Goal: Task Accomplishment & Management: Complete application form

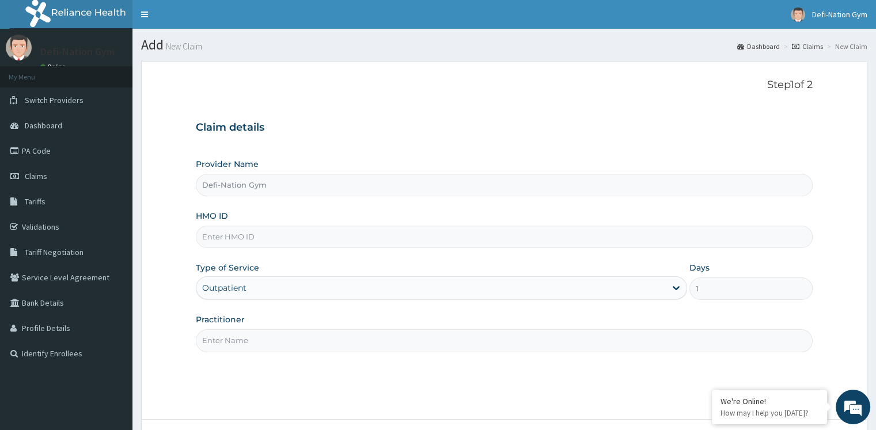
click at [256, 236] on input "HMO ID" at bounding box center [504, 237] width 617 height 22
drag, startPoint x: 0, startPoint y: 0, endPoint x: 256, endPoint y: 236, distance: 348.3
click at [256, 236] on input "HMO ID" at bounding box center [504, 237] width 617 height 22
click at [47, 224] on link "Validations" at bounding box center [66, 226] width 133 height 25
click at [240, 241] on input "HMO ID" at bounding box center [504, 237] width 617 height 22
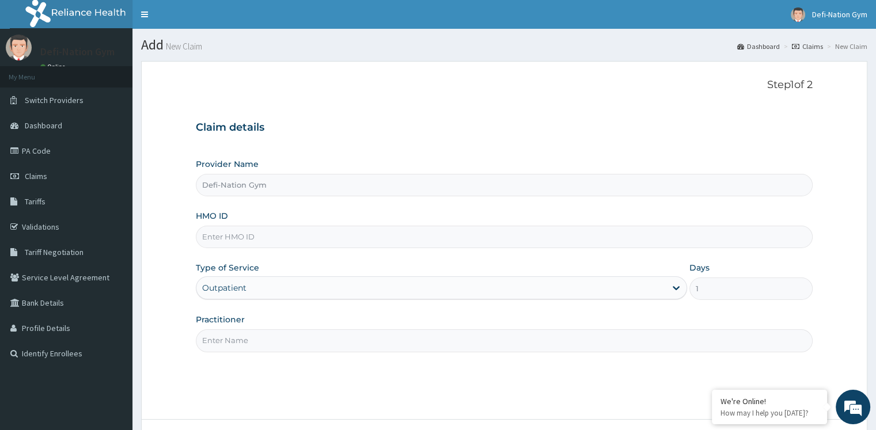
paste input "CMG/10029/A"
type input "CMG/10029/A"
click at [233, 341] on input "Practitioner" at bounding box center [504, 341] width 617 height 22
type input "Defi-Nation Gym"
drag, startPoint x: 281, startPoint y: 340, endPoint x: 189, endPoint y: 326, distance: 93.2
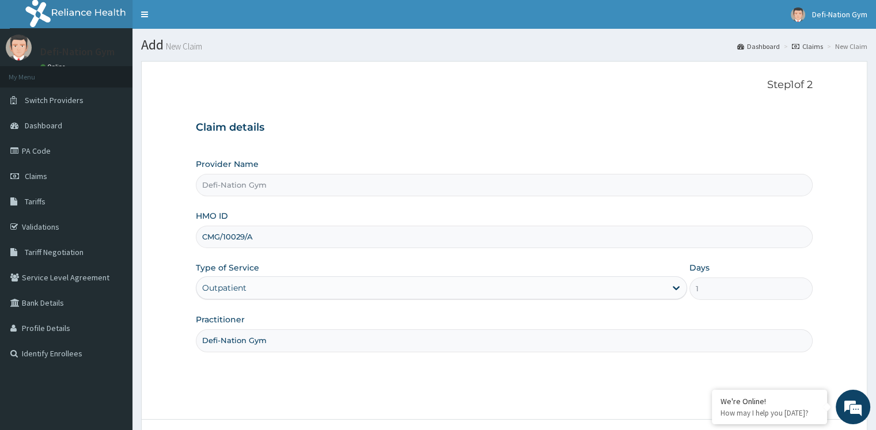
click at [189, 326] on form "Step 1 of 2 Claim details Provider Name Defi-Nation Gym HMO ID CMG/10029/A Type…" at bounding box center [504, 273] width 727 height 424
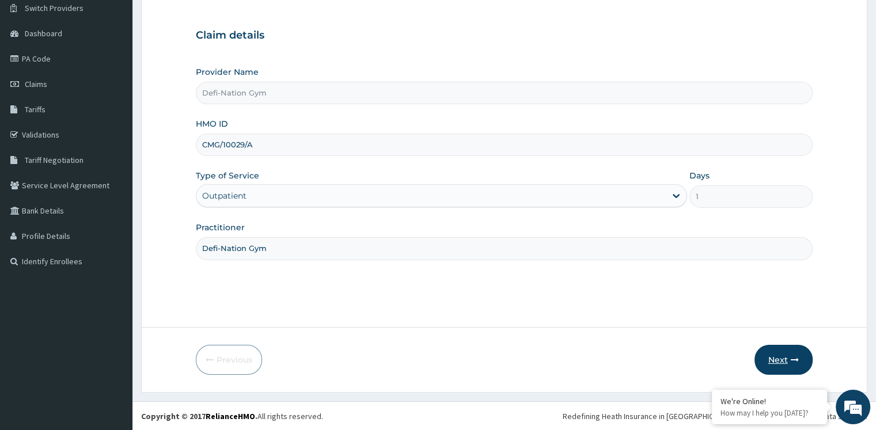
click at [785, 358] on button "Next" at bounding box center [784, 360] width 58 height 30
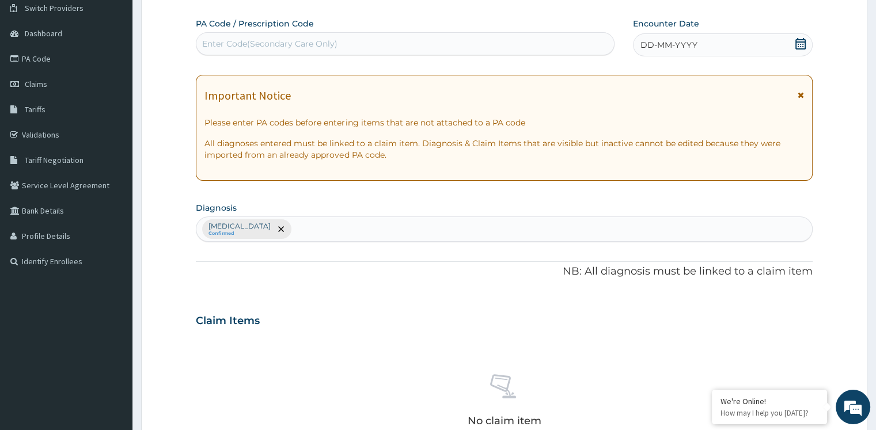
click at [800, 42] on icon at bounding box center [801, 44] width 12 height 12
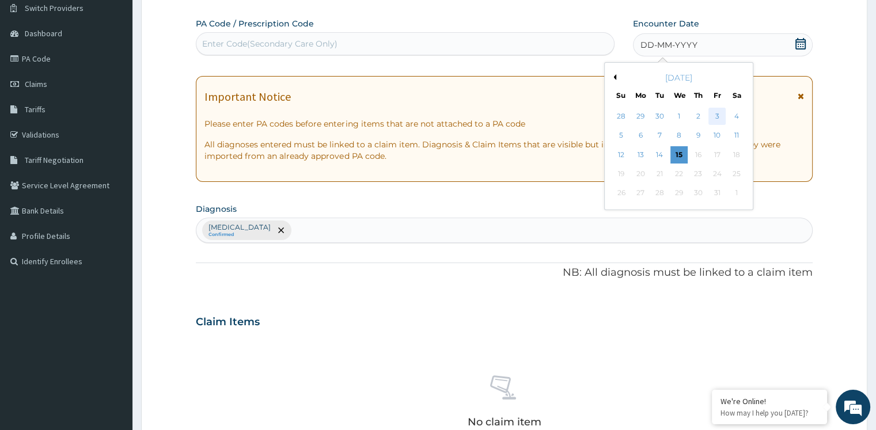
click at [717, 116] on div "3" at bounding box center [717, 116] width 17 height 17
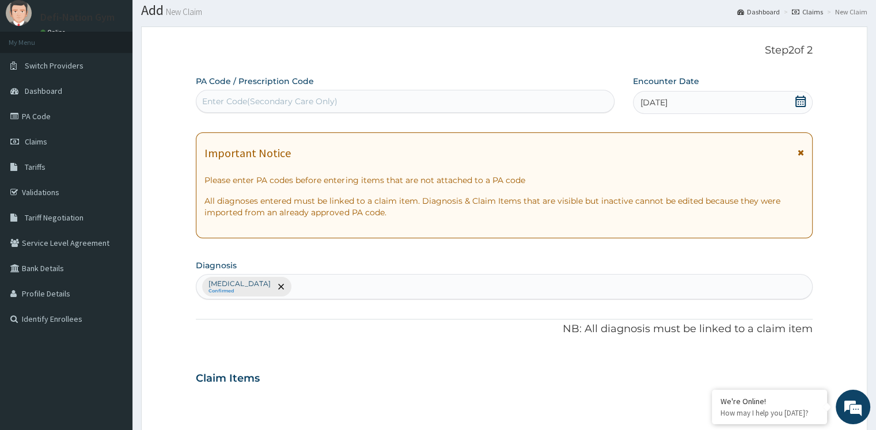
scroll to position [399, 0]
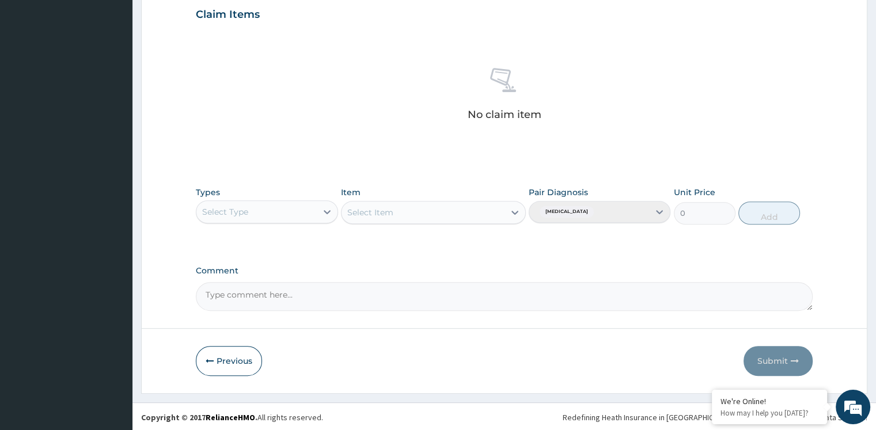
click at [308, 211] on div "Select Type" at bounding box center [256, 212] width 120 height 18
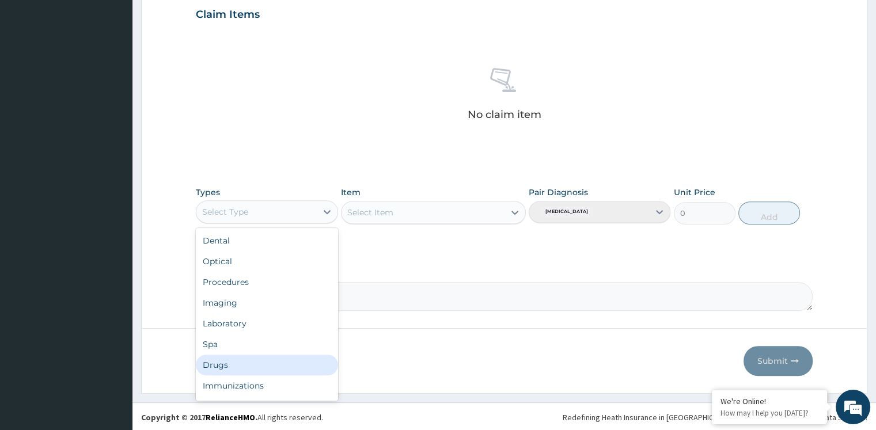
scroll to position [39, 0]
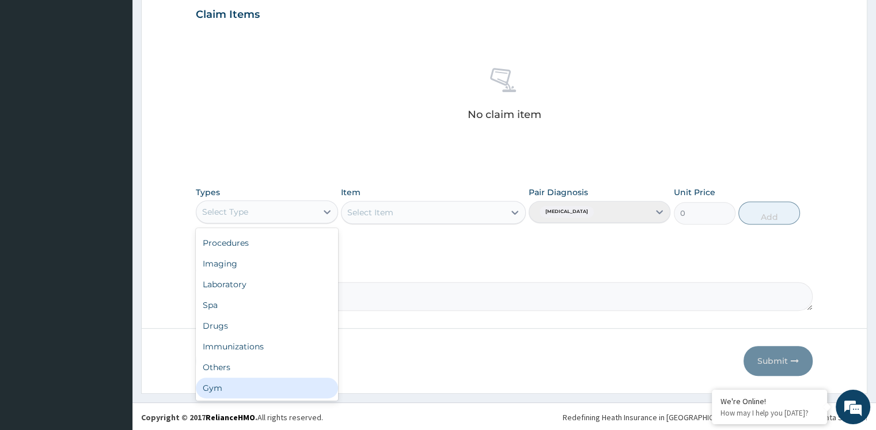
click at [226, 385] on div "Gym" at bounding box center [267, 388] width 142 height 21
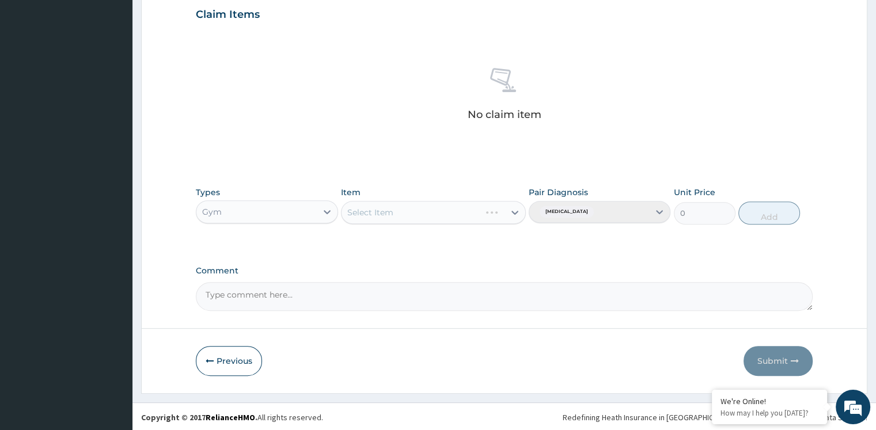
click at [445, 221] on div "Select Item" at bounding box center [433, 212] width 185 height 23
click at [447, 213] on div "Select Item" at bounding box center [433, 212] width 185 height 23
click at [516, 209] on icon at bounding box center [515, 213] width 12 height 12
click at [447, 240] on div "GYM" at bounding box center [433, 241] width 185 height 21
click at [772, 216] on button "Add" at bounding box center [770, 213] width 62 height 23
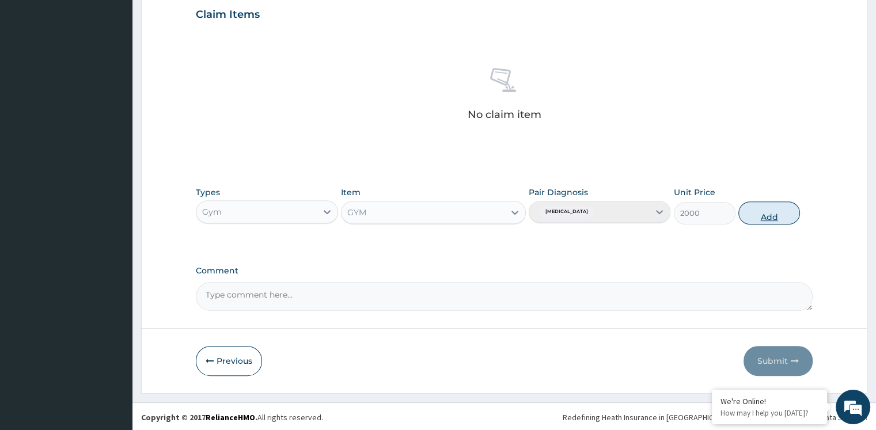
type input "0"
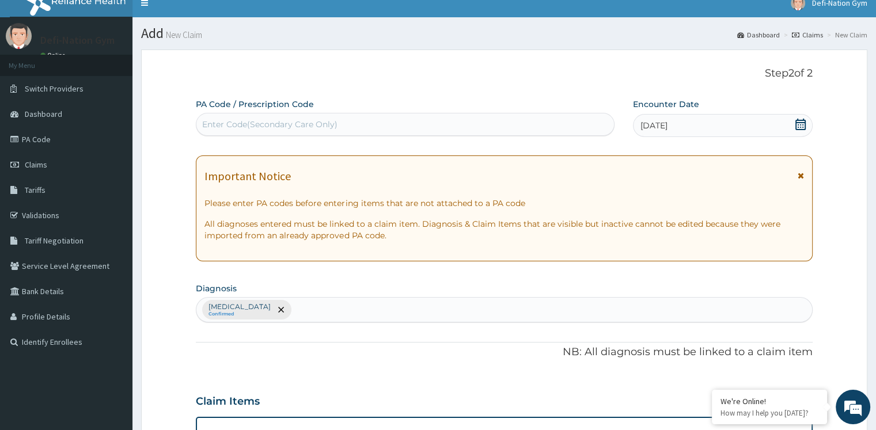
scroll to position [0, 0]
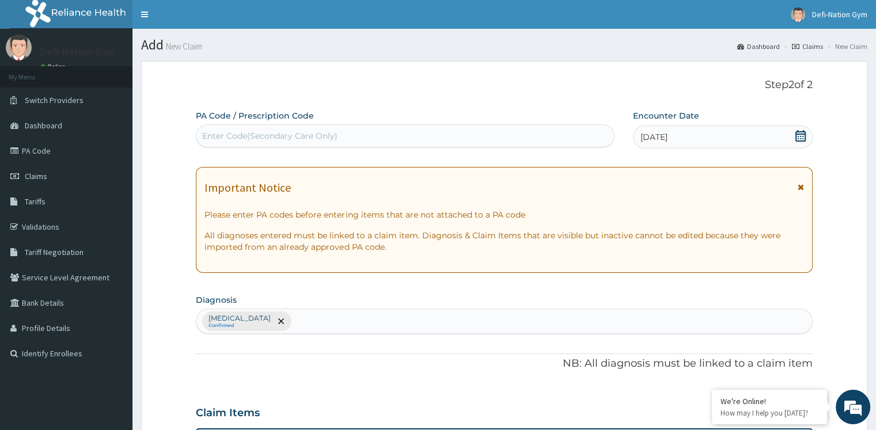
click at [737, 139] on div "03-10-2025" at bounding box center [722, 137] width 179 height 23
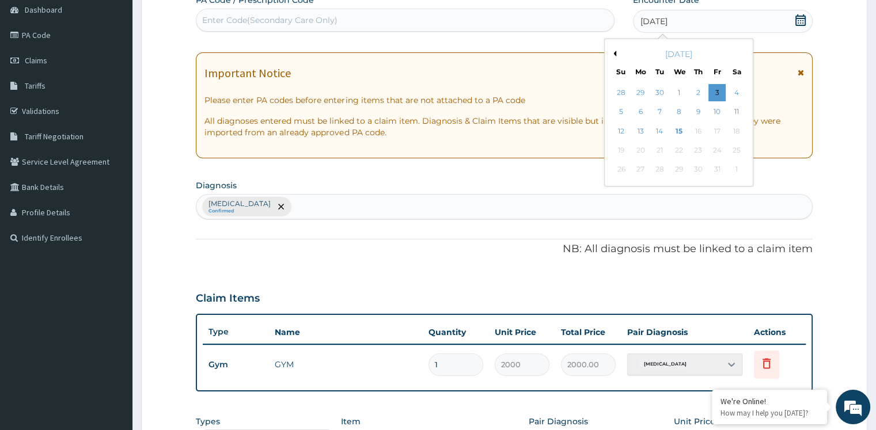
scroll to position [345, 0]
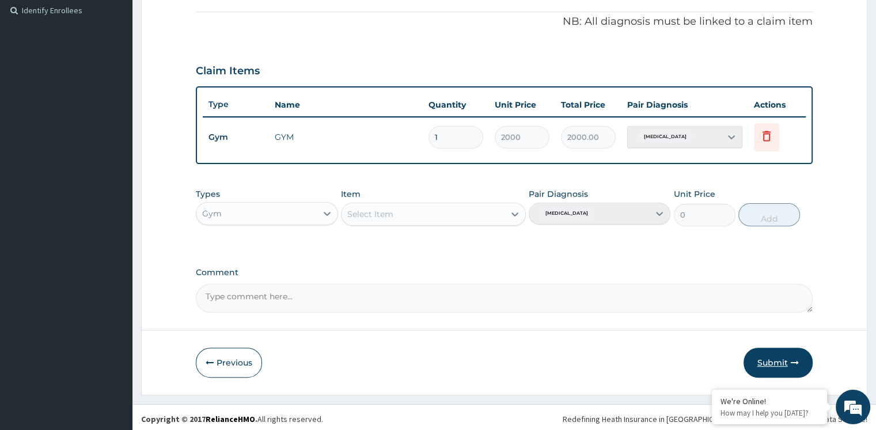
click at [775, 360] on button "Submit" at bounding box center [778, 363] width 69 height 30
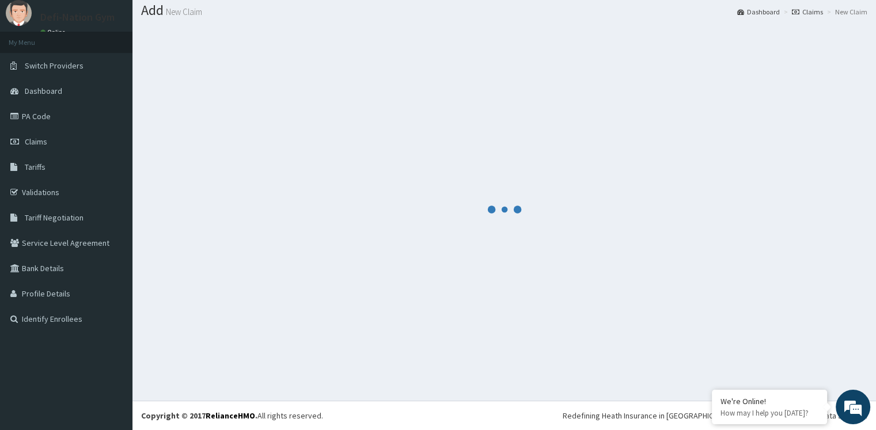
scroll to position [35, 0]
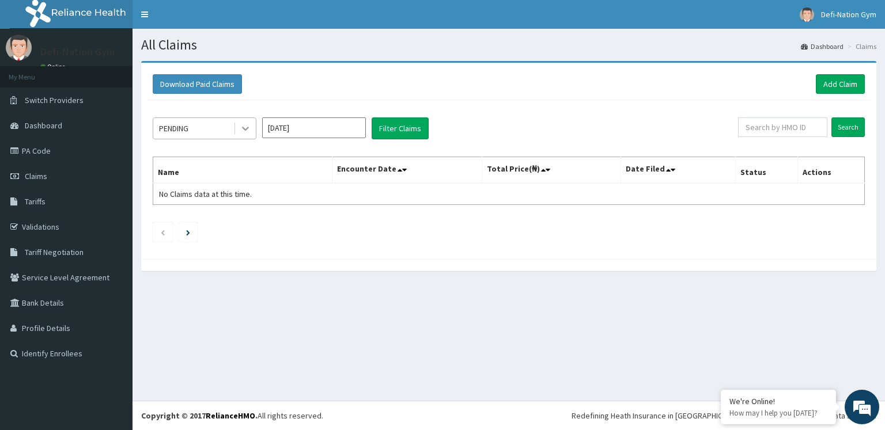
click at [247, 127] on icon at bounding box center [246, 129] width 12 height 12
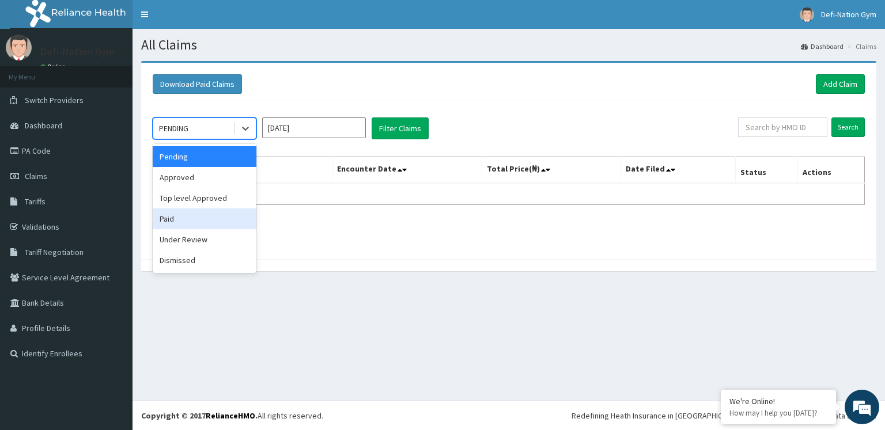
click at [201, 210] on div "Paid" at bounding box center [205, 219] width 104 height 21
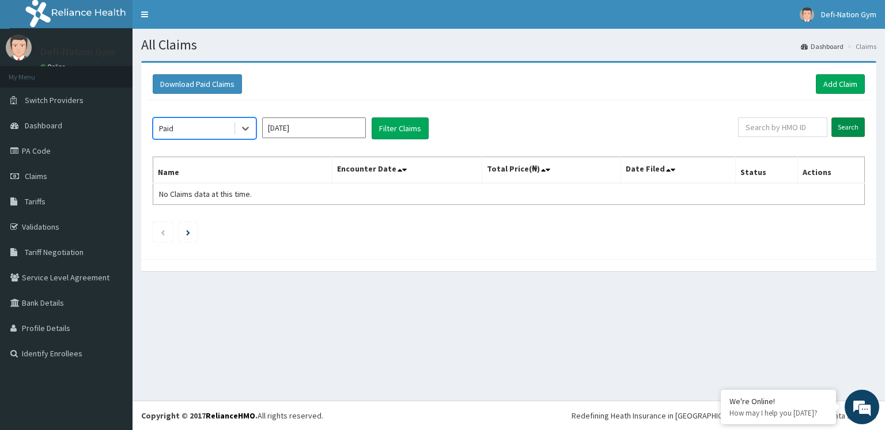
click at [839, 127] on input "Search" at bounding box center [847, 128] width 33 height 20
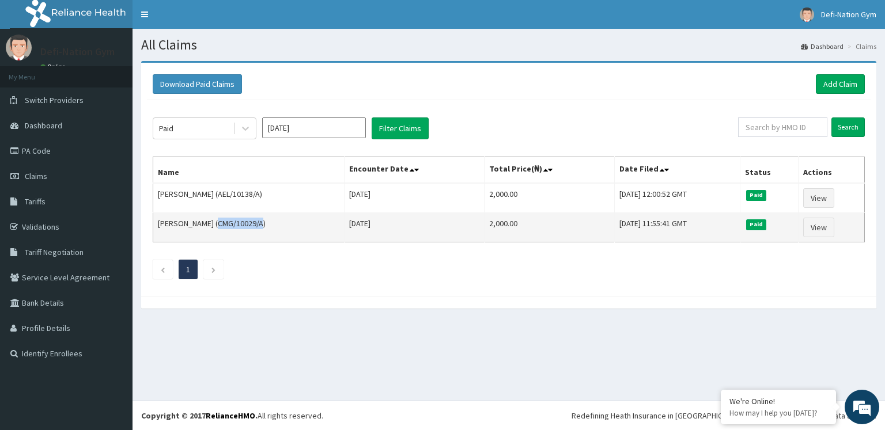
drag, startPoint x: 215, startPoint y: 218, endPoint x: 260, endPoint y: 222, distance: 45.7
click at [260, 222] on td "GEORGE EDEMA (CMG/10029/A)" at bounding box center [248, 227] width 191 height 29
copy td "CMG/10029/A"
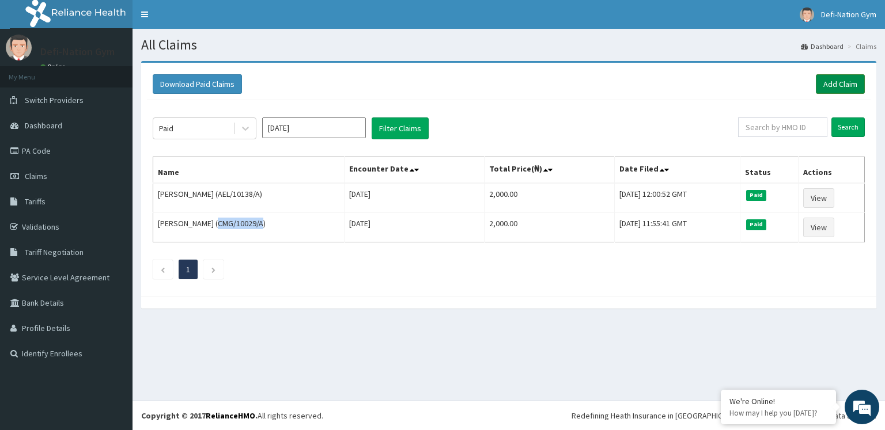
click at [834, 86] on link "Add Claim" at bounding box center [840, 84] width 49 height 20
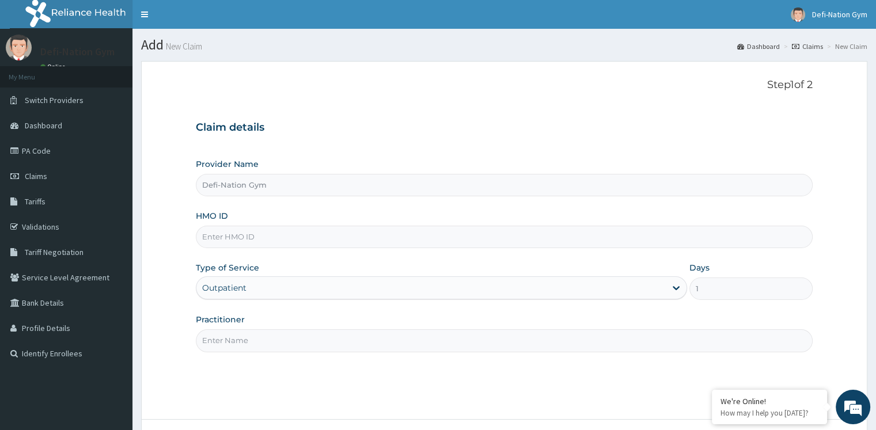
click at [244, 236] on input "HMO ID" at bounding box center [504, 237] width 617 height 22
paste input "CMG/10029/A"
type input "CMG/10029/A"
click at [257, 346] on input "Practitioner" at bounding box center [504, 341] width 617 height 22
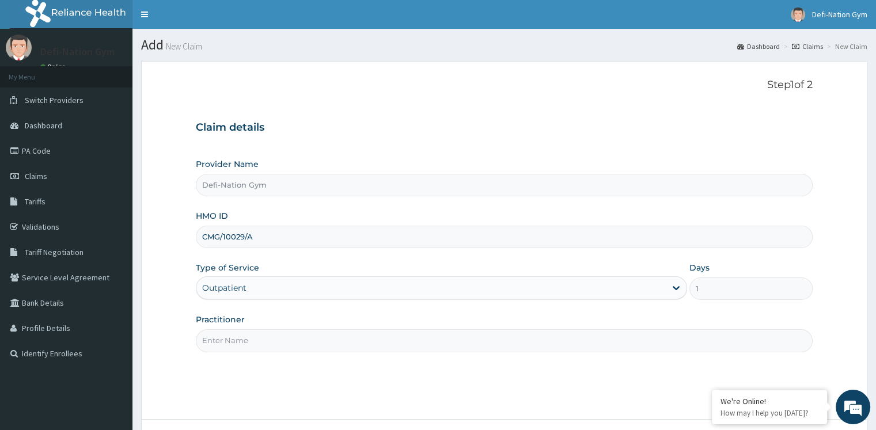
type input "Defi-Nation Gym"
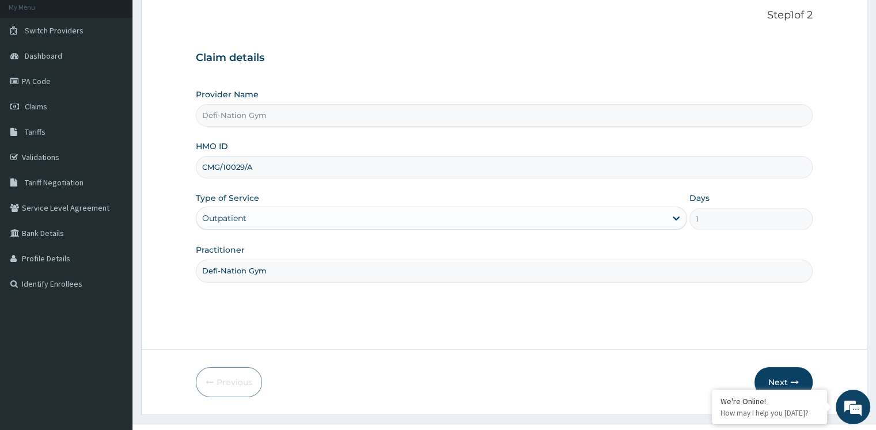
scroll to position [92, 0]
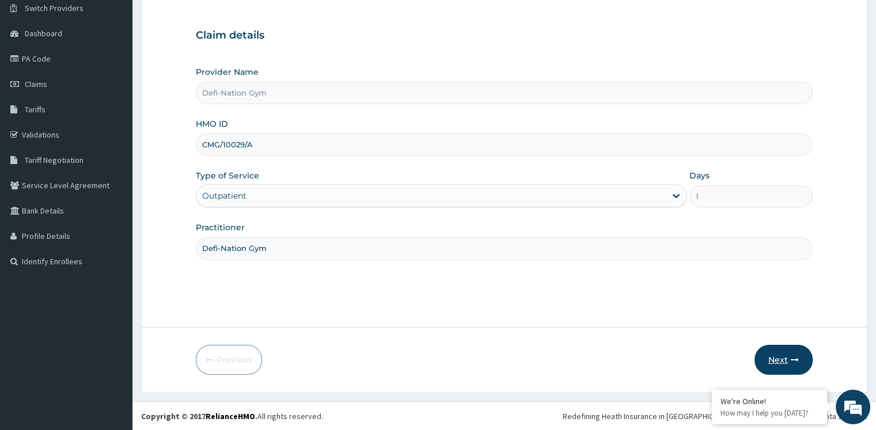
click at [786, 358] on button "Next" at bounding box center [784, 360] width 58 height 30
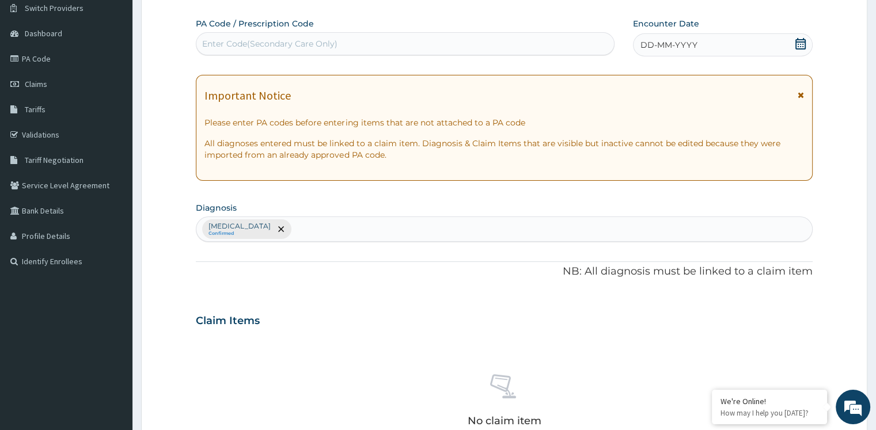
click at [679, 38] on div "DD-MM-YYYY" at bounding box center [722, 44] width 179 height 23
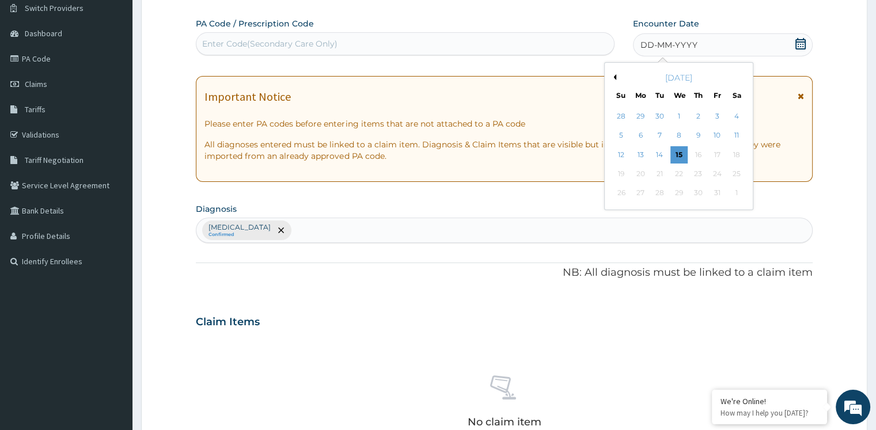
click at [685, 46] on span "DD-MM-YYYY" at bounding box center [669, 45] width 57 height 12
click at [739, 115] on div "4" at bounding box center [736, 116] width 17 height 17
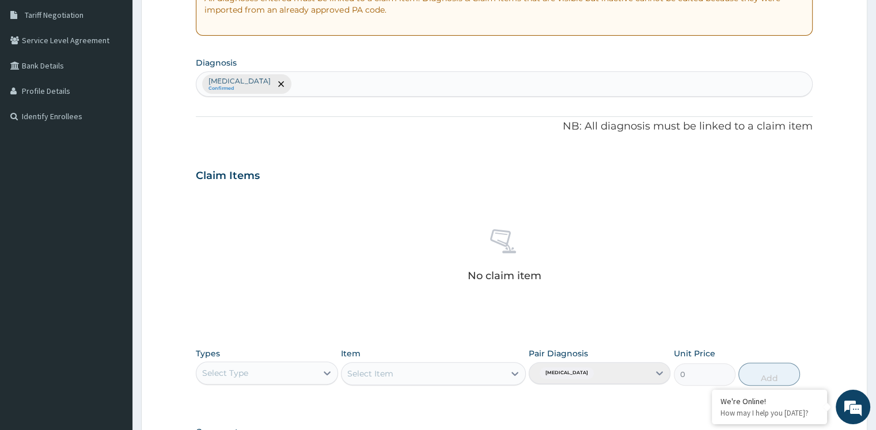
scroll to position [265, 0]
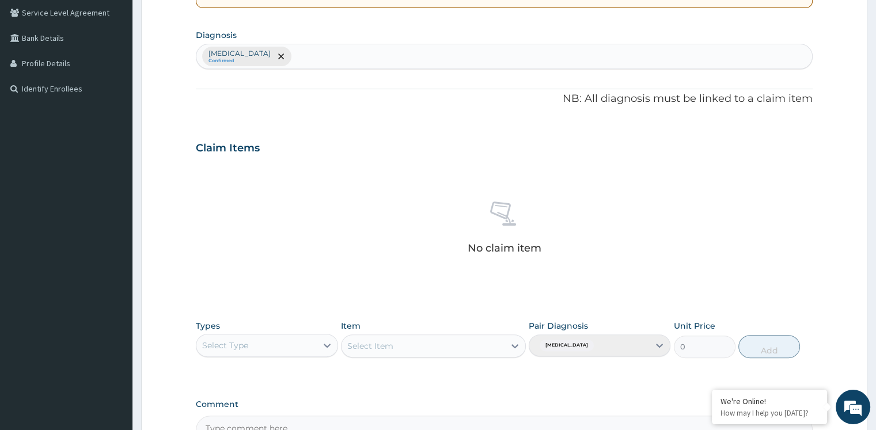
click at [309, 349] on div "Select Type" at bounding box center [256, 346] width 120 height 18
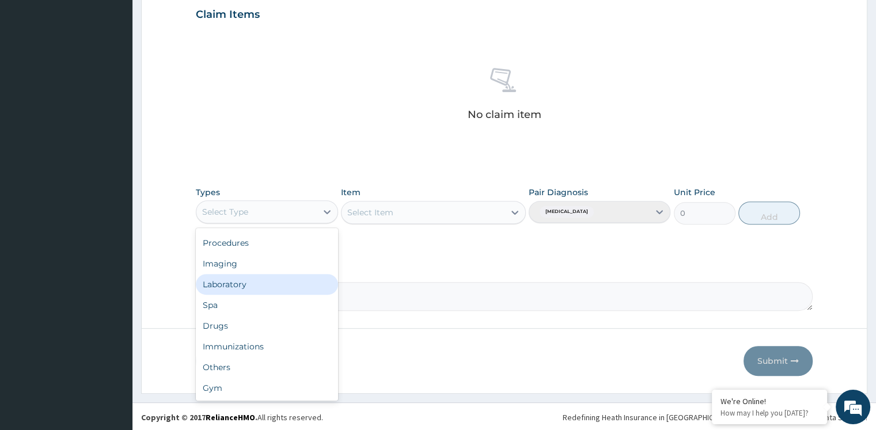
scroll to position [399, 0]
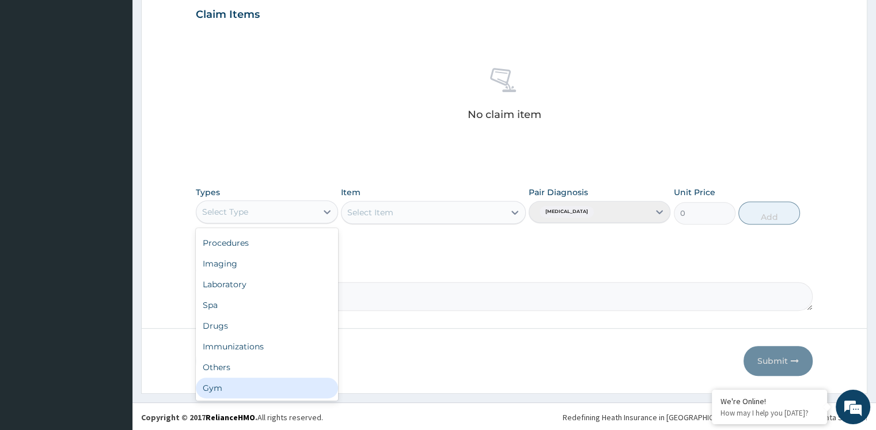
click at [233, 389] on div "Gym" at bounding box center [267, 388] width 142 height 21
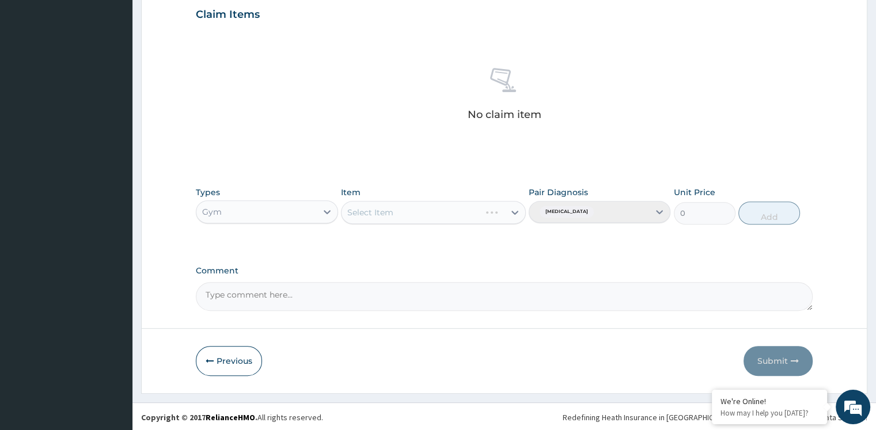
click at [453, 212] on div "Select Item" at bounding box center [433, 212] width 185 height 23
click at [430, 203] on div "Select Item" at bounding box center [423, 212] width 163 height 18
click at [389, 245] on div "GYM" at bounding box center [433, 241] width 185 height 21
click at [772, 216] on button "Add" at bounding box center [770, 213] width 62 height 23
type input "0"
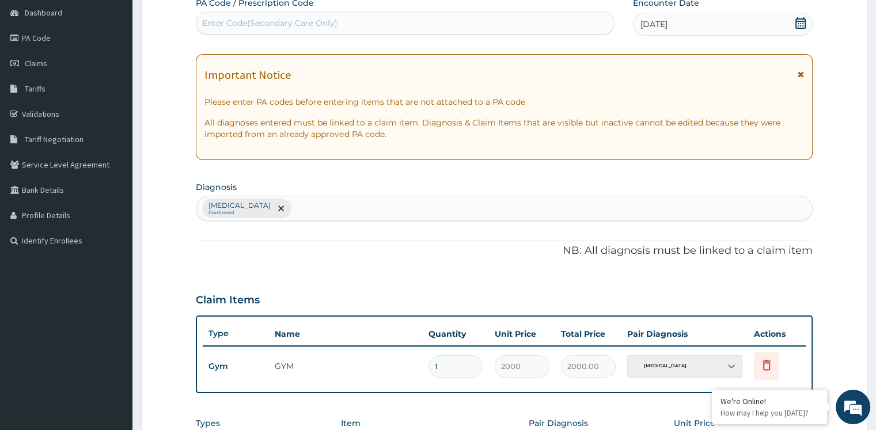
scroll to position [343, 0]
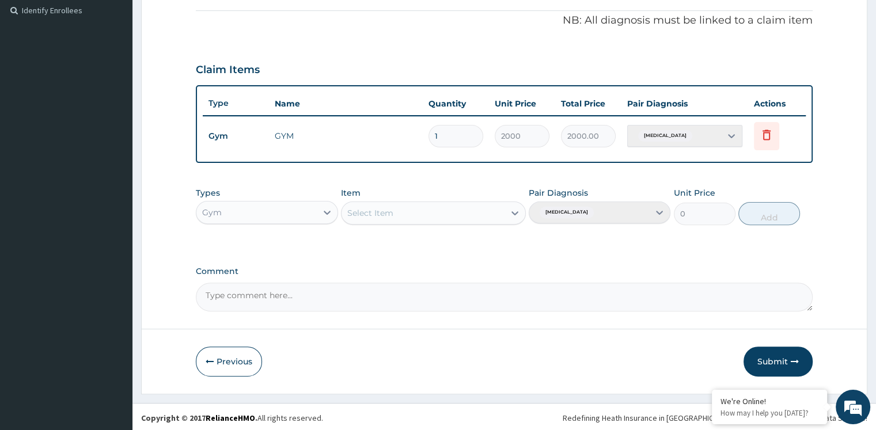
click at [767, 358] on button "Submit" at bounding box center [778, 362] width 69 height 30
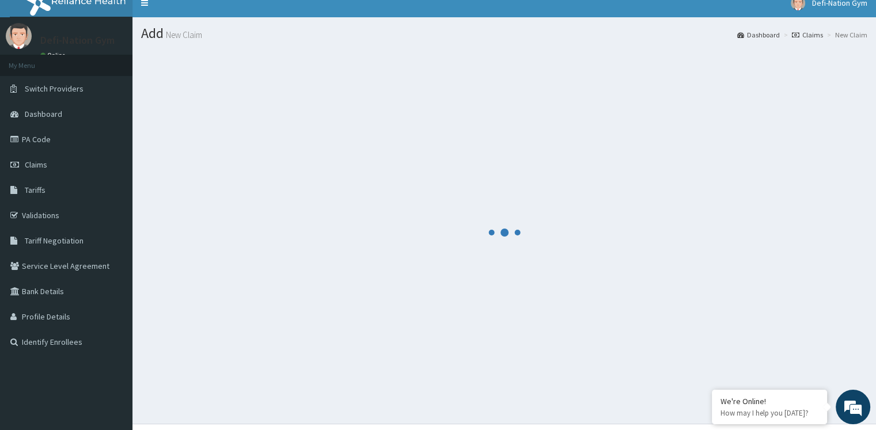
scroll to position [0, 0]
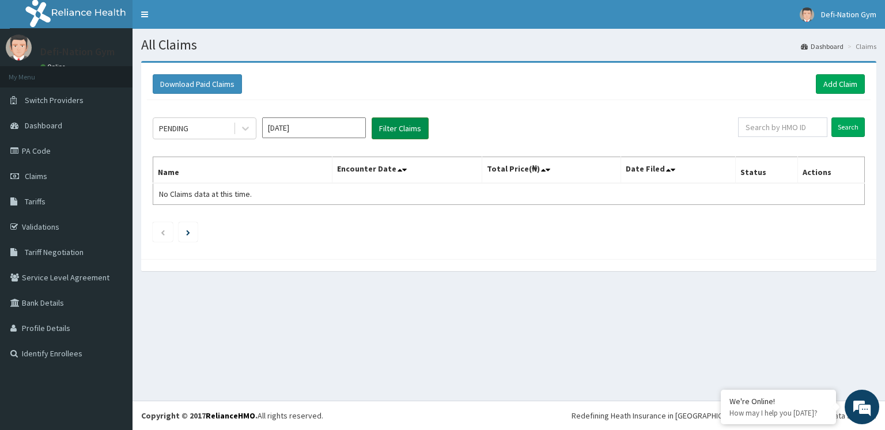
click at [399, 130] on button "Filter Claims" at bounding box center [400, 129] width 57 height 22
click at [406, 127] on button "Filter Claims" at bounding box center [400, 129] width 57 height 22
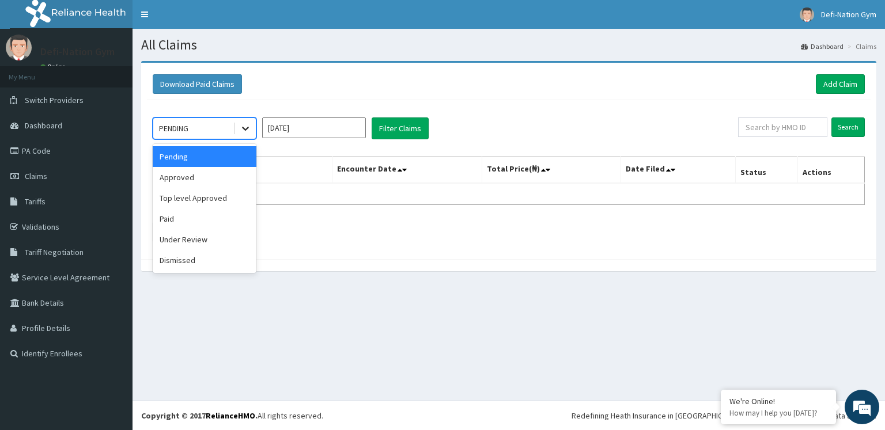
click at [240, 128] on icon at bounding box center [246, 129] width 12 height 12
click at [194, 178] on div "Approved" at bounding box center [205, 177] width 104 height 21
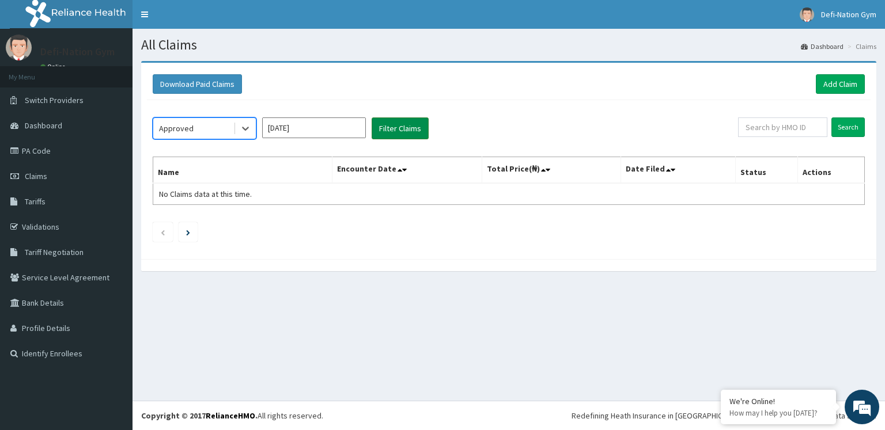
click at [402, 128] on button "Filter Claims" at bounding box center [400, 129] width 57 height 22
click at [851, 129] on input "Search" at bounding box center [847, 128] width 33 height 20
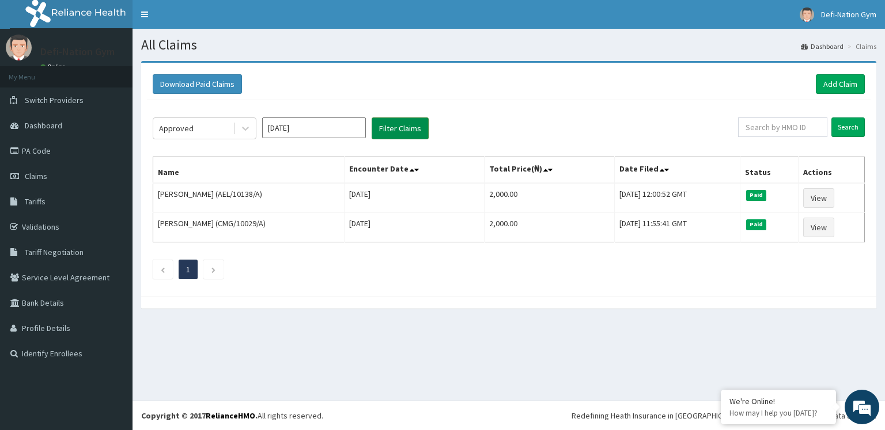
click at [405, 130] on button "Filter Claims" at bounding box center [400, 129] width 57 height 22
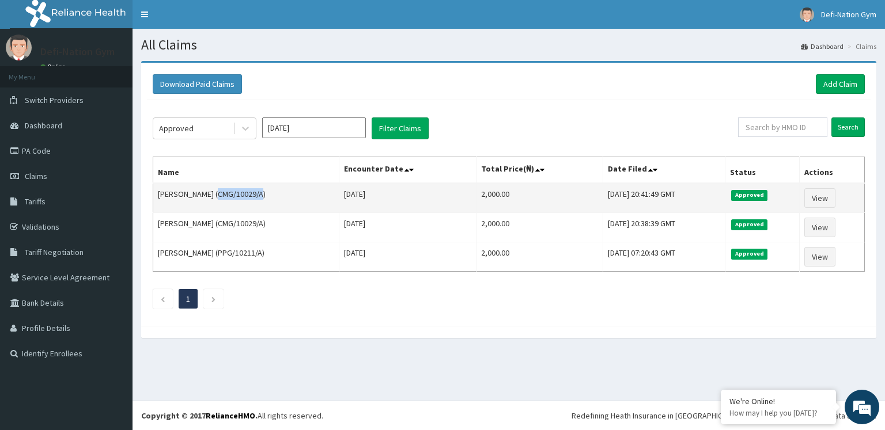
drag, startPoint x: 261, startPoint y: 191, endPoint x: 217, endPoint y: 201, distance: 45.4
click at [217, 201] on td "[PERSON_NAME] (CMG/10029/A)" at bounding box center [246, 198] width 186 height 30
copy td "CMG/10029/A"
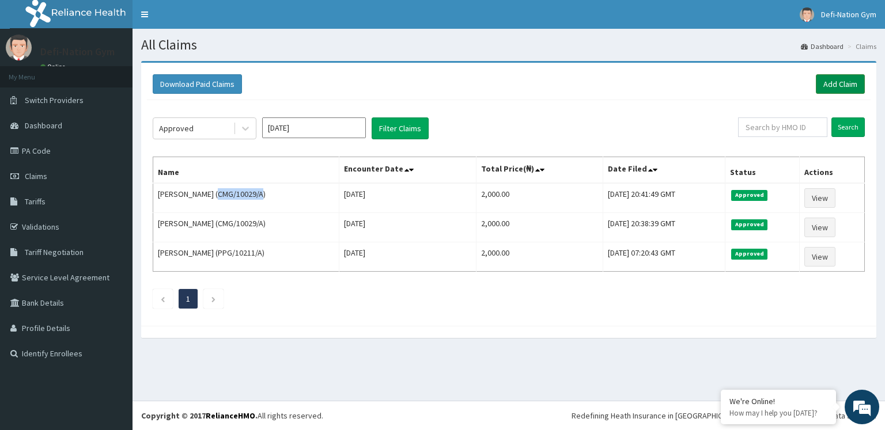
click at [844, 86] on link "Add Claim" at bounding box center [840, 84] width 49 height 20
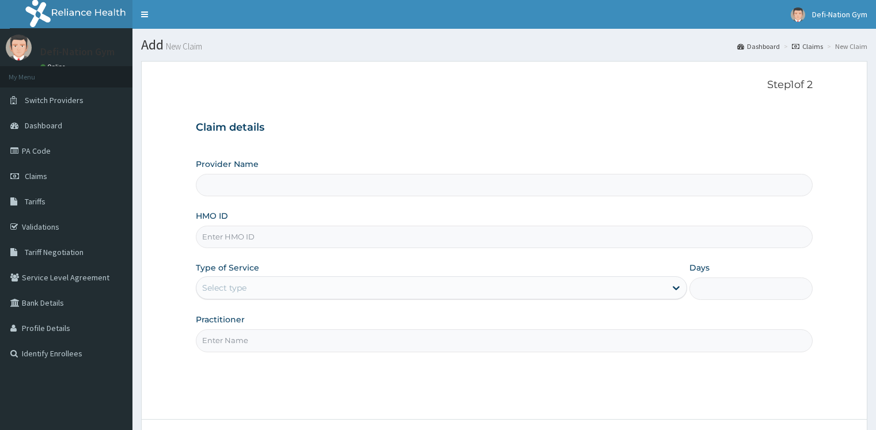
type input "Defi-Nation Gym"
type input "1"
click at [298, 241] on input "HMO ID" at bounding box center [504, 237] width 617 height 22
click at [229, 237] on input "HMO ID" at bounding box center [504, 237] width 617 height 22
paste input "as requested"
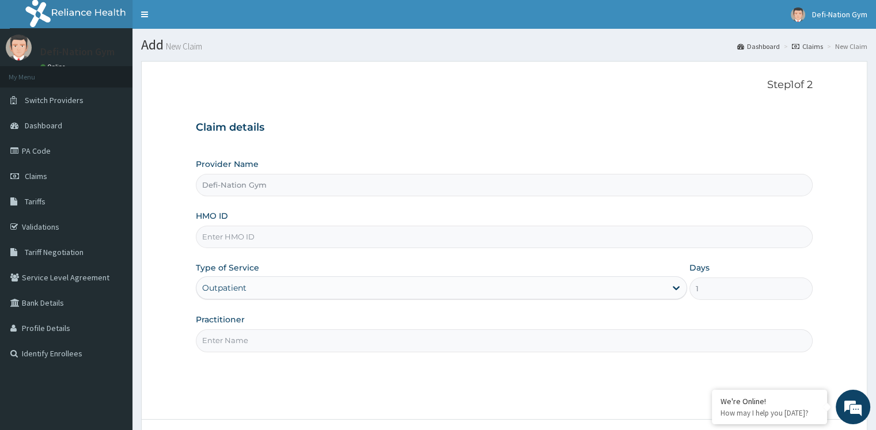
type input "as requested"
click at [229, 237] on input "HMO ID" at bounding box center [504, 237] width 617 height 22
click at [46, 177] on span "Claims" at bounding box center [36, 176] width 22 height 10
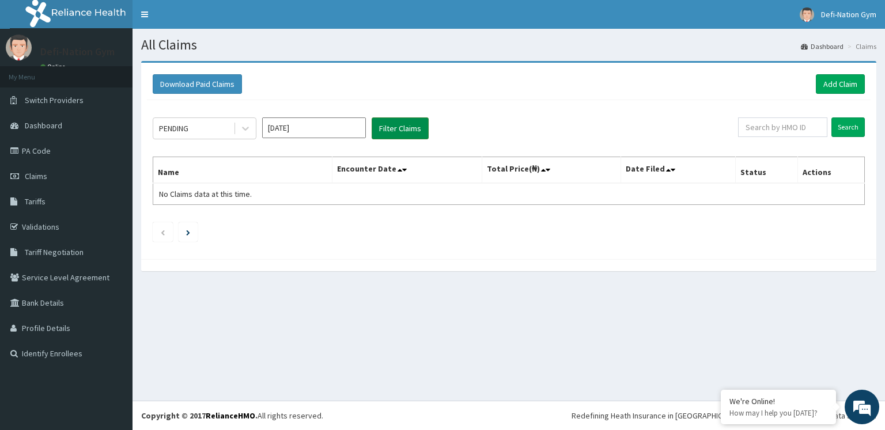
click at [406, 129] on button "Filter Claims" at bounding box center [400, 129] width 57 height 22
click at [857, 120] on input "Search" at bounding box center [847, 128] width 33 height 20
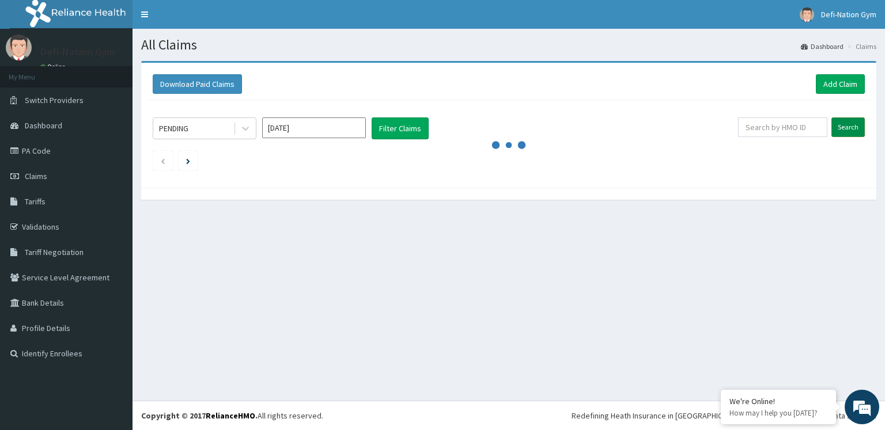
click at [857, 120] on input "Search" at bounding box center [847, 128] width 33 height 20
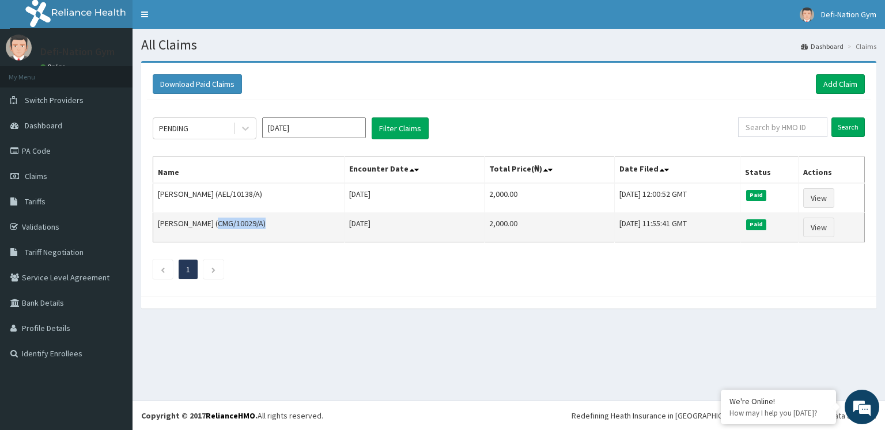
drag, startPoint x: 216, startPoint y: 222, endPoint x: 263, endPoint y: 222, distance: 46.7
click at [263, 222] on td "[PERSON_NAME] (CMG/10029/A)" at bounding box center [248, 227] width 191 height 29
copy td "CMG/10029/A)"
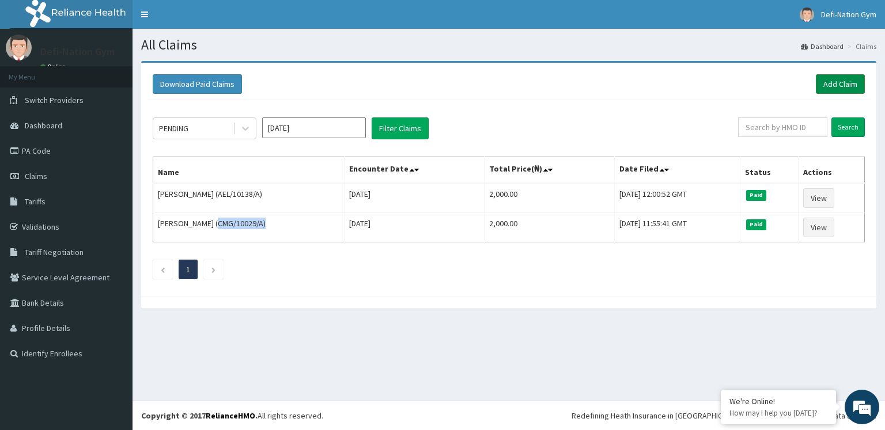
click at [842, 82] on link "Add Claim" at bounding box center [840, 84] width 49 height 20
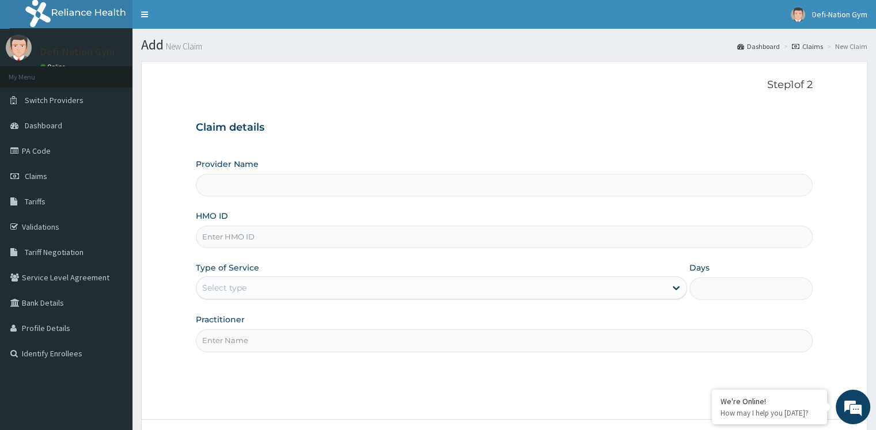
type input "Defi-Nation Gym"
type input "1"
click at [286, 241] on input "HMO ID" at bounding box center [504, 237] width 617 height 22
paste input "CMG/10029/A)"
type input "CMG/10029/A)"
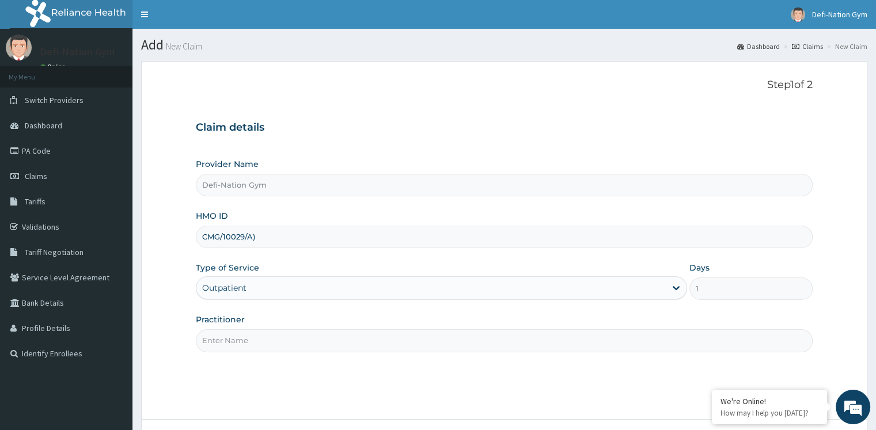
click at [311, 339] on input "Practitioner" at bounding box center [504, 341] width 617 height 22
type input "Defi-Nation Gym"
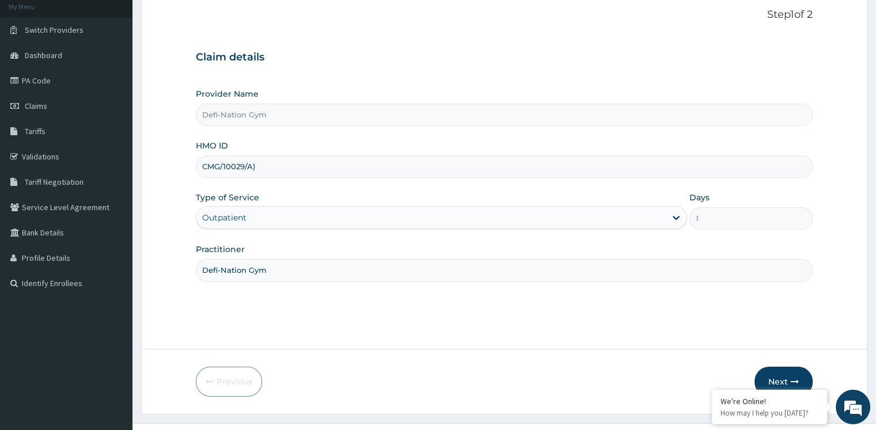
scroll to position [92, 0]
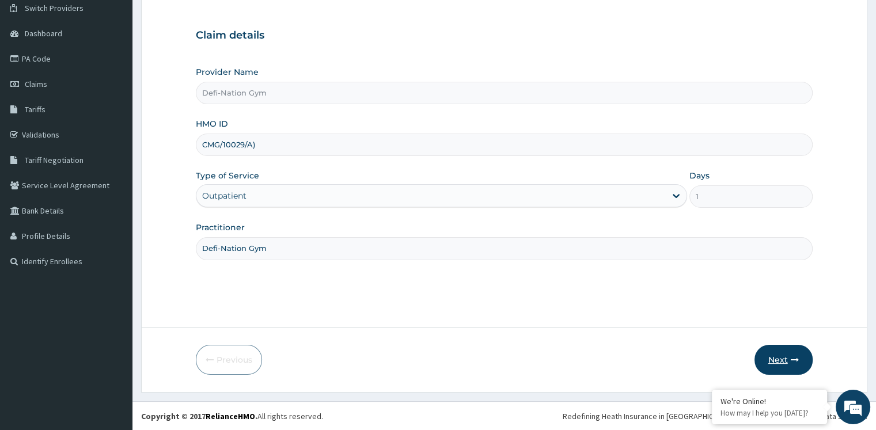
click at [769, 364] on button "Next" at bounding box center [784, 360] width 58 height 30
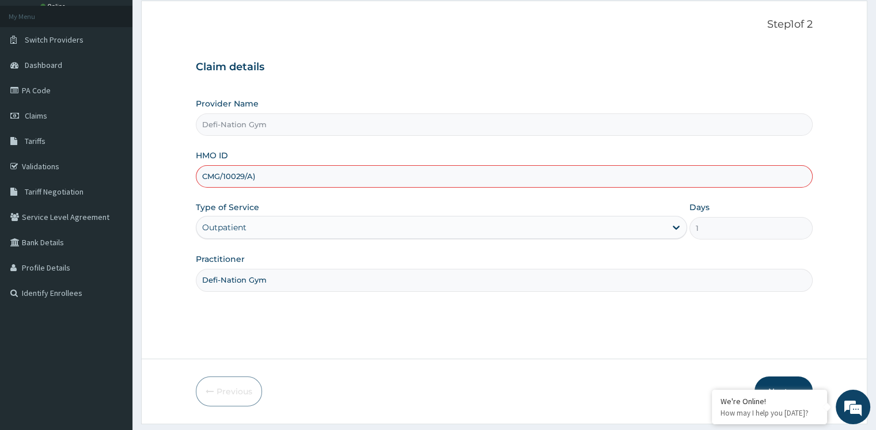
scroll to position [35, 0]
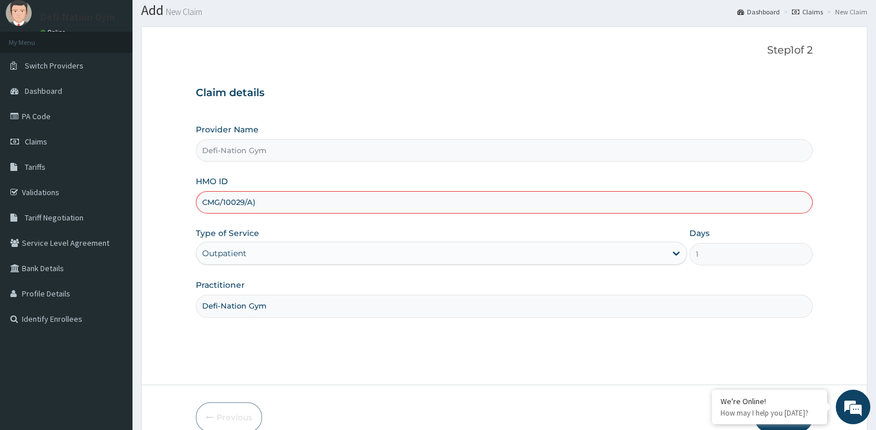
click at [279, 200] on input "CMG/10029/A)" at bounding box center [504, 202] width 617 height 22
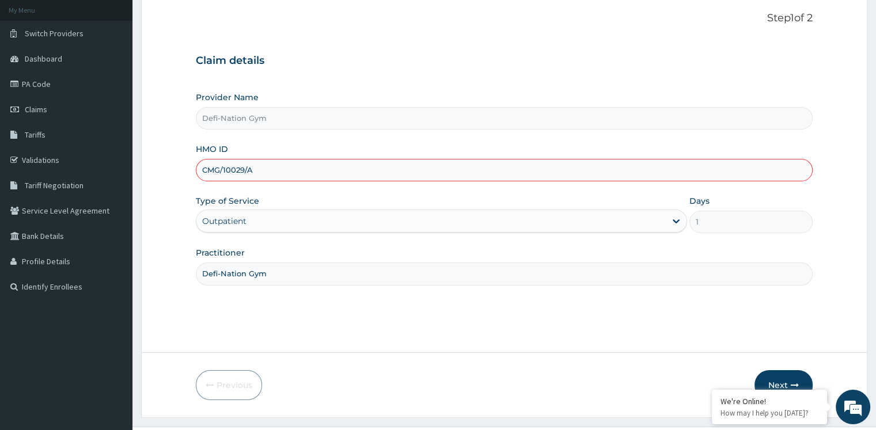
scroll to position [92, 0]
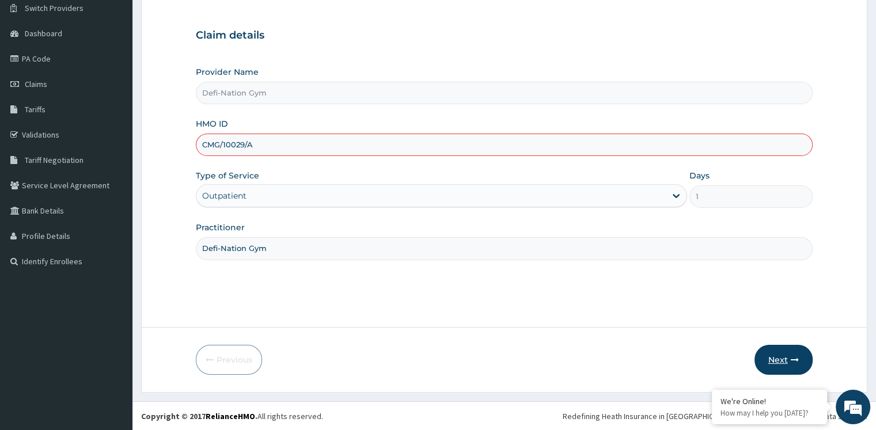
type input "CMG/10029/A"
click at [779, 357] on button "Next" at bounding box center [784, 360] width 58 height 30
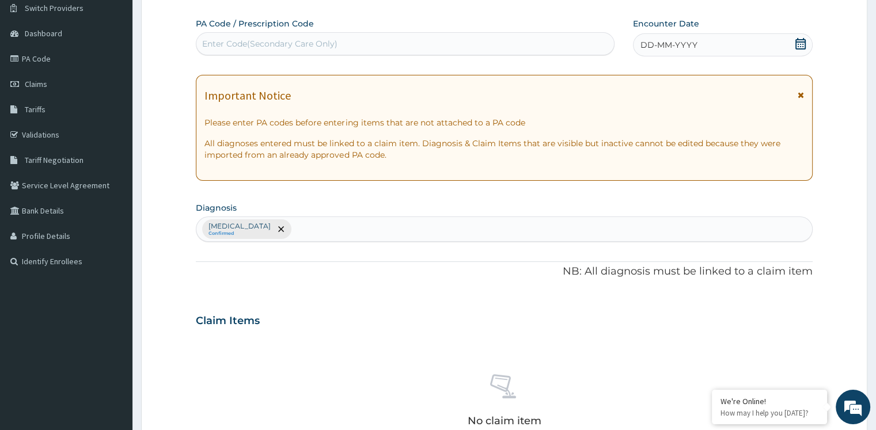
scroll to position [0, 0]
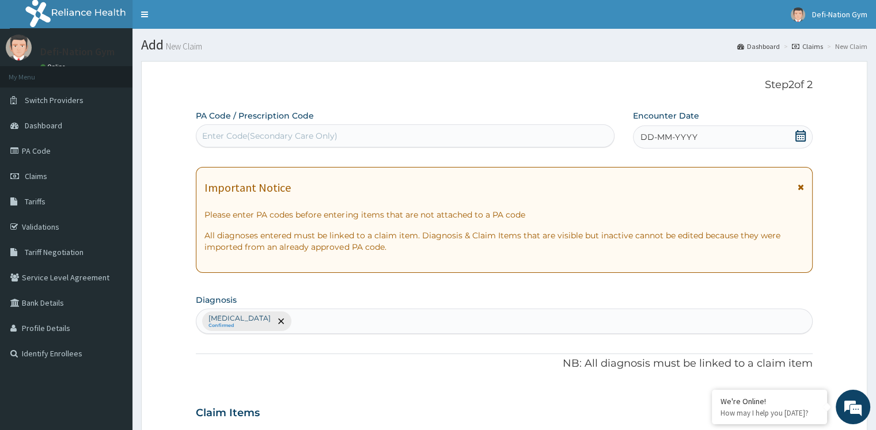
click at [798, 134] on icon at bounding box center [801, 136] width 12 height 12
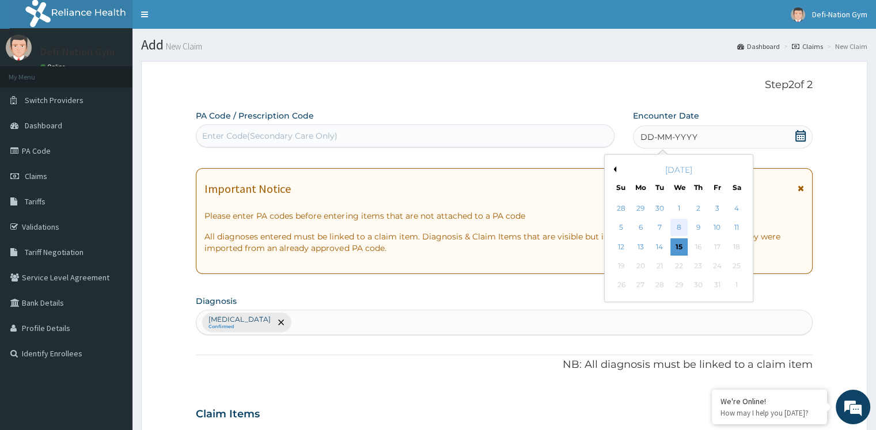
click at [682, 229] on div "8" at bounding box center [679, 228] width 17 height 17
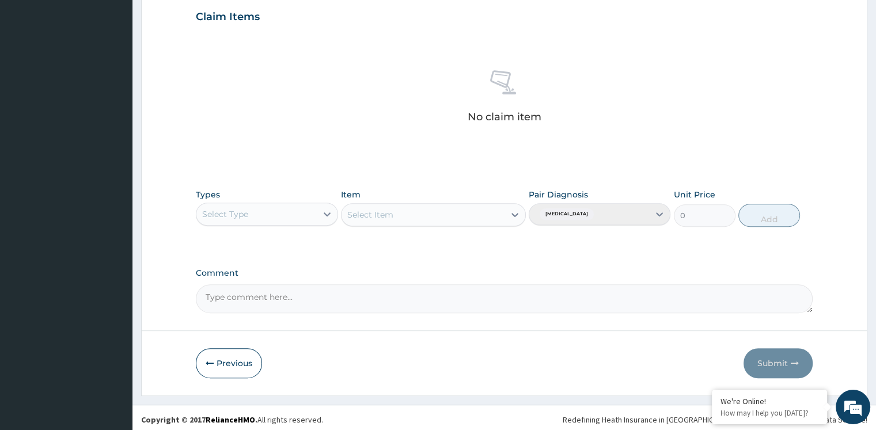
scroll to position [399, 0]
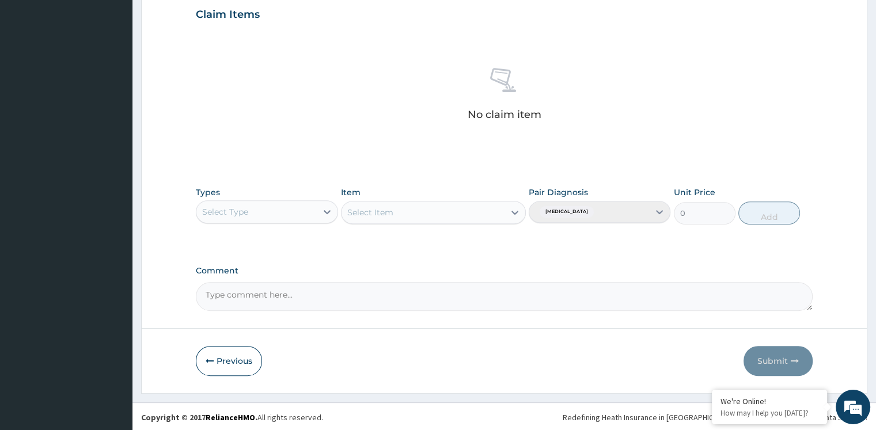
click at [284, 210] on div "Select Type" at bounding box center [256, 212] width 120 height 18
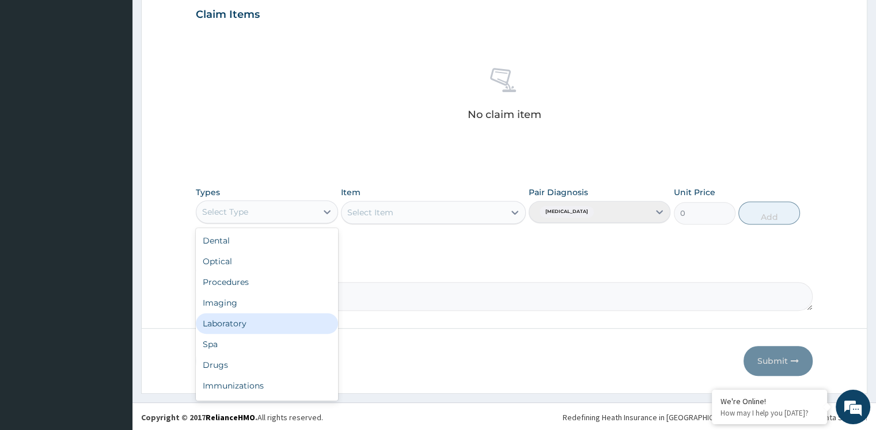
scroll to position [39, 0]
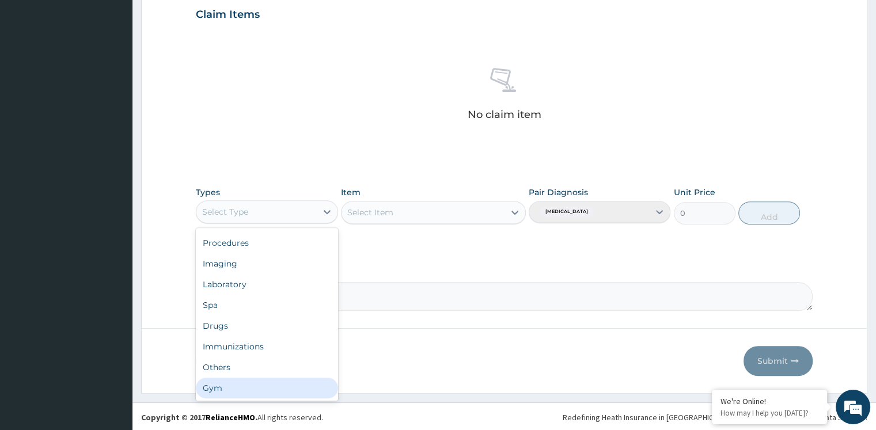
click at [235, 381] on div "Gym" at bounding box center [267, 388] width 142 height 21
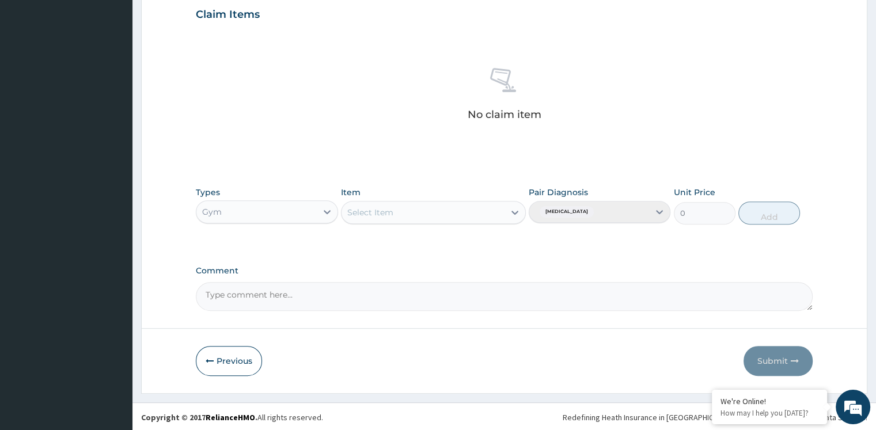
click at [486, 214] on div "Select Item" at bounding box center [423, 212] width 163 height 18
click at [380, 238] on div "GYM" at bounding box center [433, 241] width 185 height 21
click at [769, 217] on button "Add" at bounding box center [770, 213] width 62 height 23
type input "0"
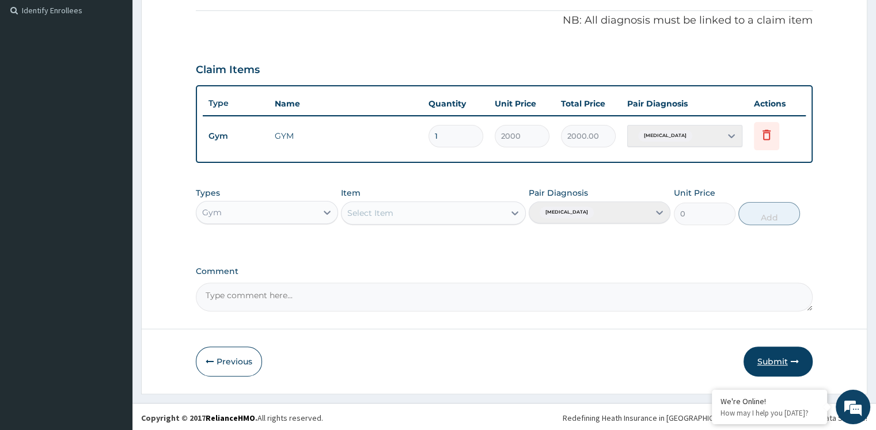
click at [769, 358] on button "Submit" at bounding box center [778, 362] width 69 height 30
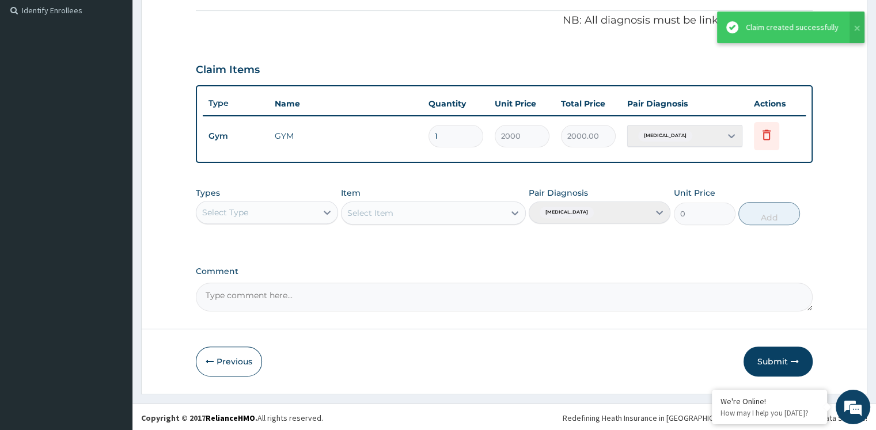
scroll to position [171, 0]
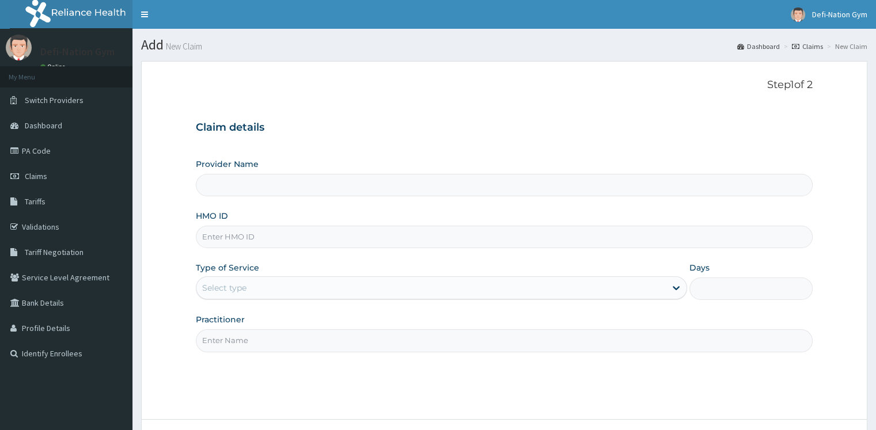
type input "Defi-Nation Gym"
type input "1"
click at [276, 239] on input "HMO ID" at bounding box center [504, 237] width 617 height 22
click at [284, 233] on input "HMO ID" at bounding box center [504, 237] width 617 height 22
paste input "CMG/10029/A)"
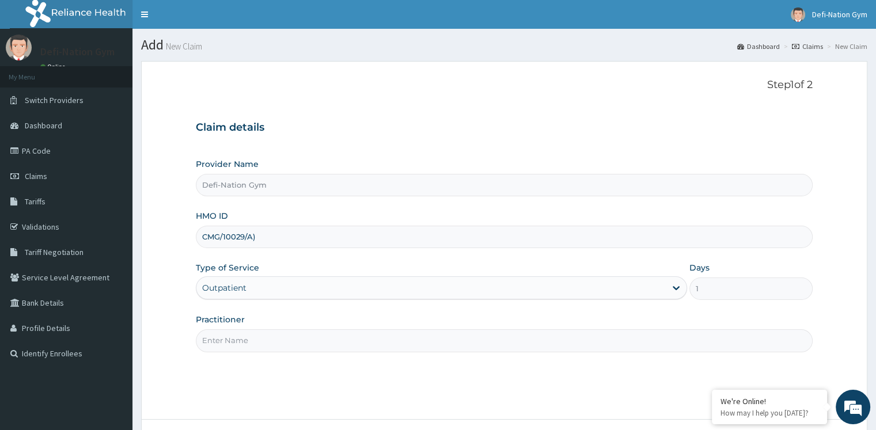
type input "CMG/10029/A)"
click at [262, 342] on input "Practitioner" at bounding box center [504, 341] width 617 height 22
type input "Defi-Nation Gym"
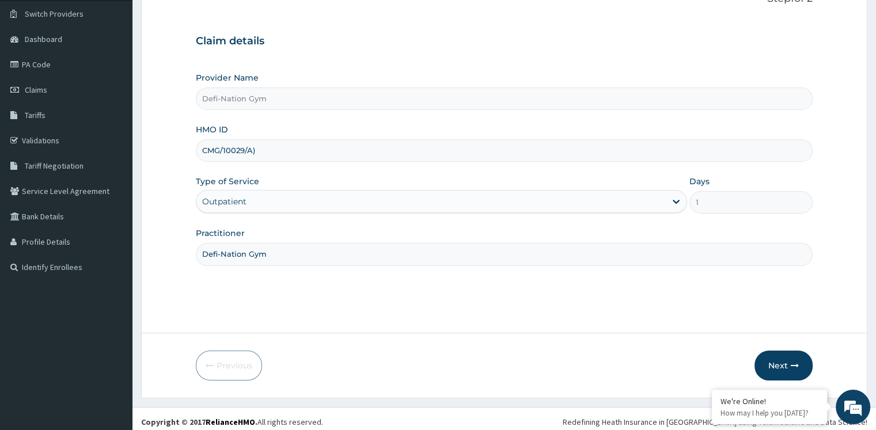
scroll to position [92, 0]
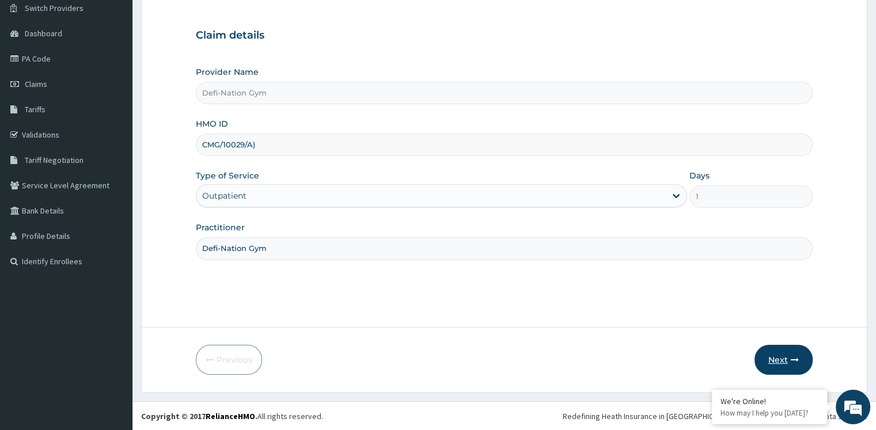
click at [773, 356] on button "Next" at bounding box center [784, 360] width 58 height 30
click at [258, 150] on input "CMG/10029/A)" at bounding box center [504, 145] width 617 height 22
type input "CMG/10029/A"
click at [772, 361] on button "Next" at bounding box center [784, 360] width 58 height 30
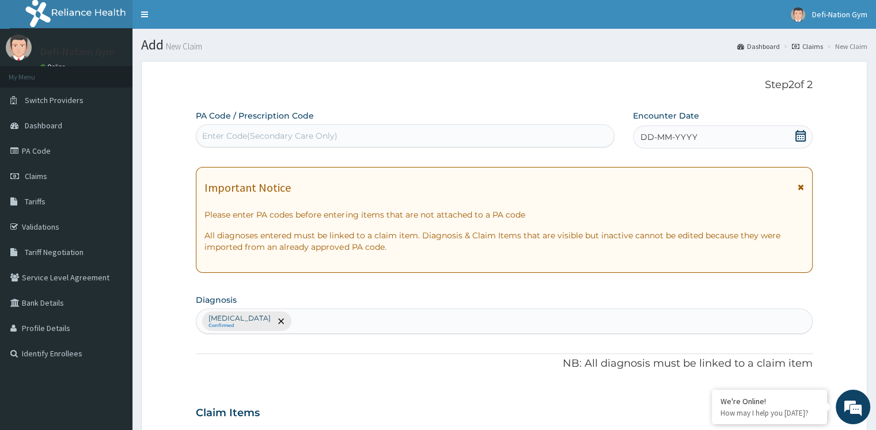
scroll to position [0, 0]
click at [804, 133] on icon at bounding box center [801, 136] width 10 height 12
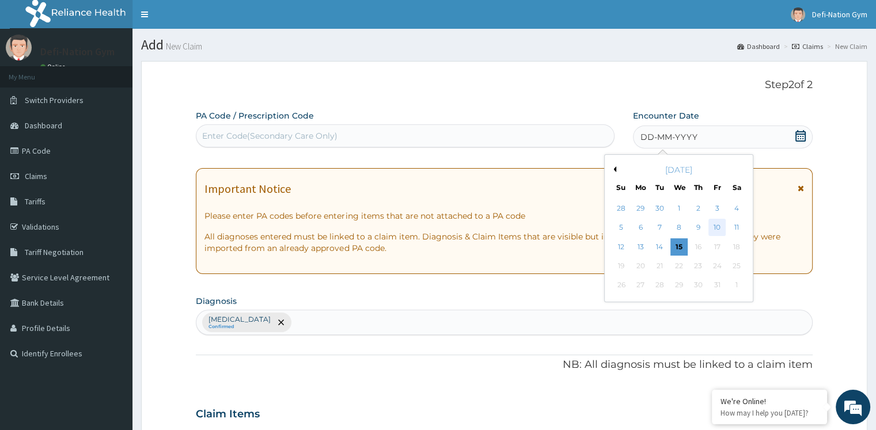
click at [719, 228] on div "10" at bounding box center [717, 228] width 17 height 17
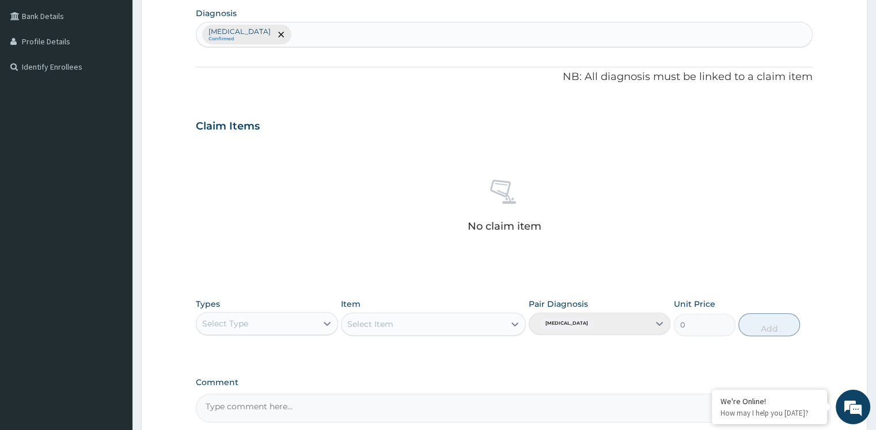
scroll to position [288, 0]
click at [302, 325] on div "Select Type" at bounding box center [256, 322] width 120 height 18
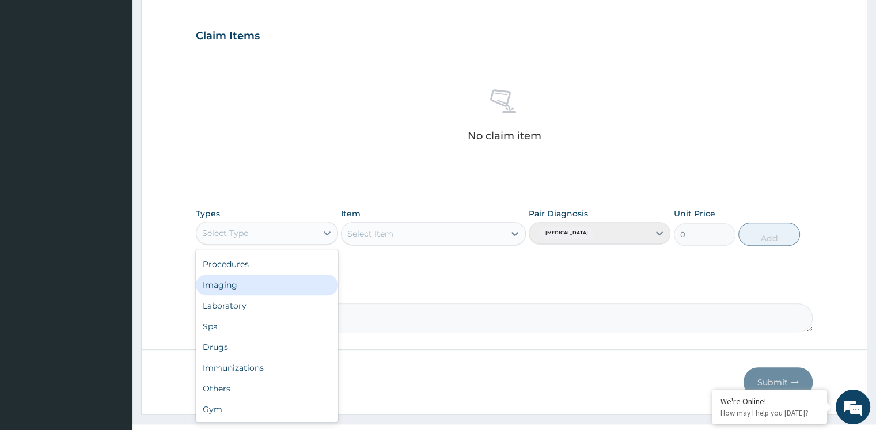
scroll to position [399, 0]
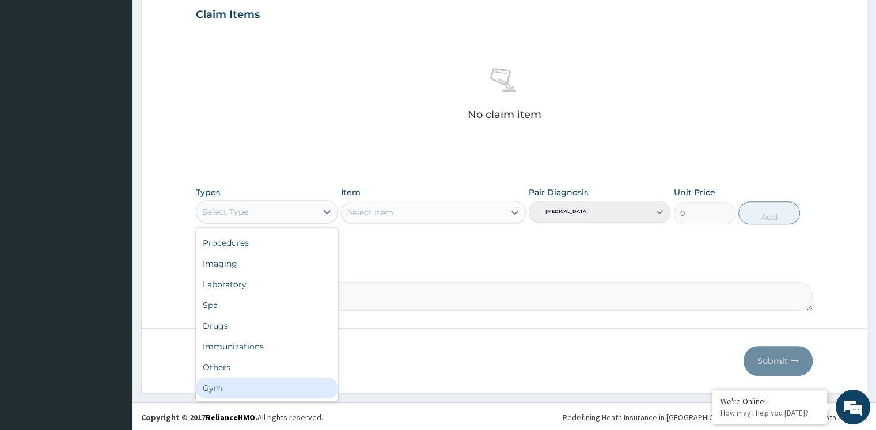
click at [235, 385] on div "Gym" at bounding box center [267, 388] width 142 height 21
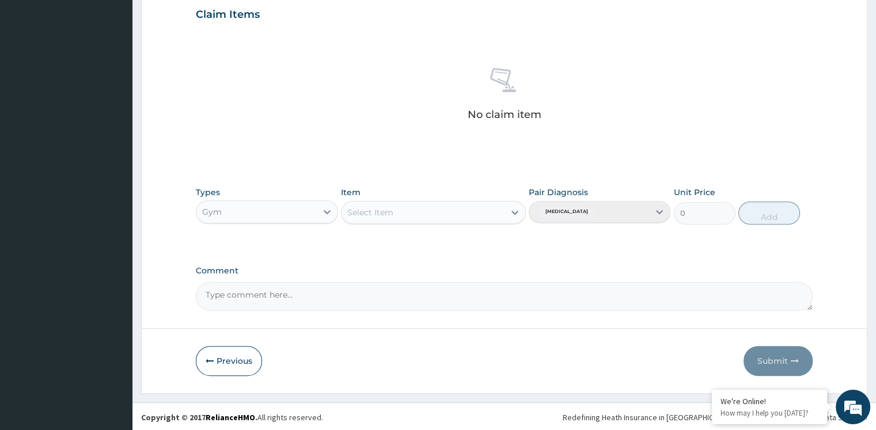
click at [397, 211] on div "Select Item" at bounding box center [423, 212] width 163 height 18
click at [355, 237] on div "GYM" at bounding box center [433, 241] width 185 height 21
click at [762, 215] on button "Add" at bounding box center [770, 213] width 62 height 23
type input "0"
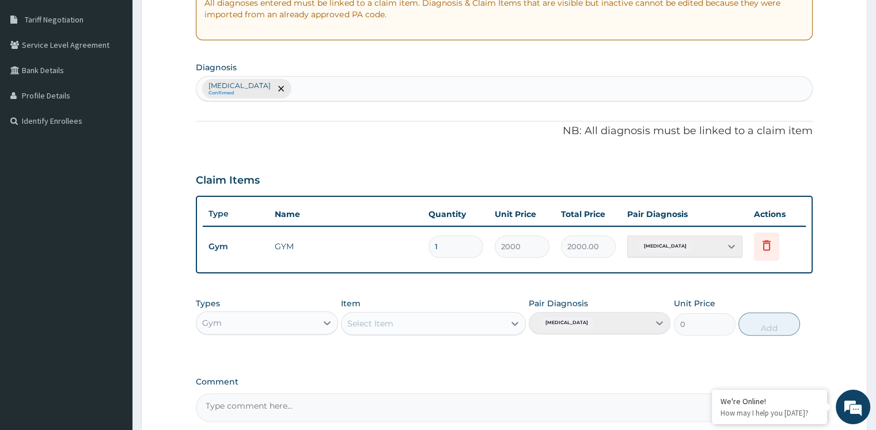
scroll to position [343, 0]
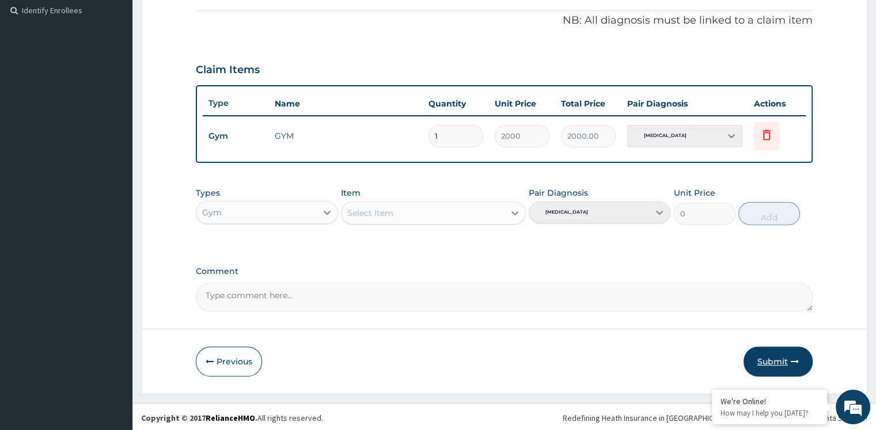
click at [762, 364] on button "Submit" at bounding box center [778, 362] width 69 height 30
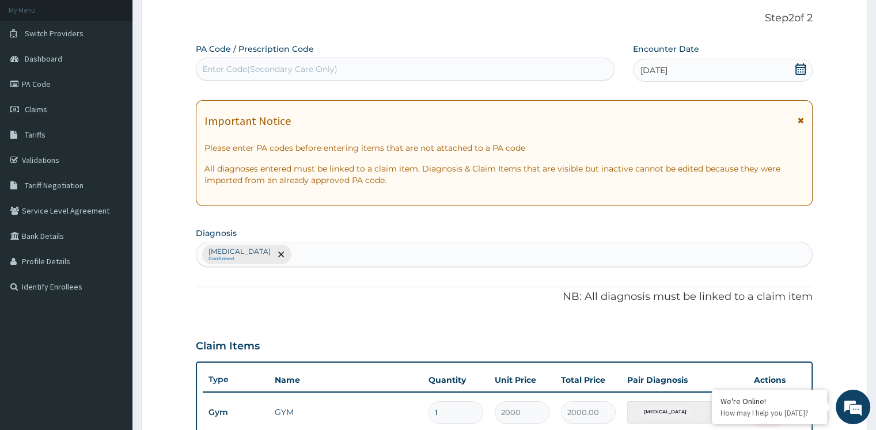
scroll to position [55, 0]
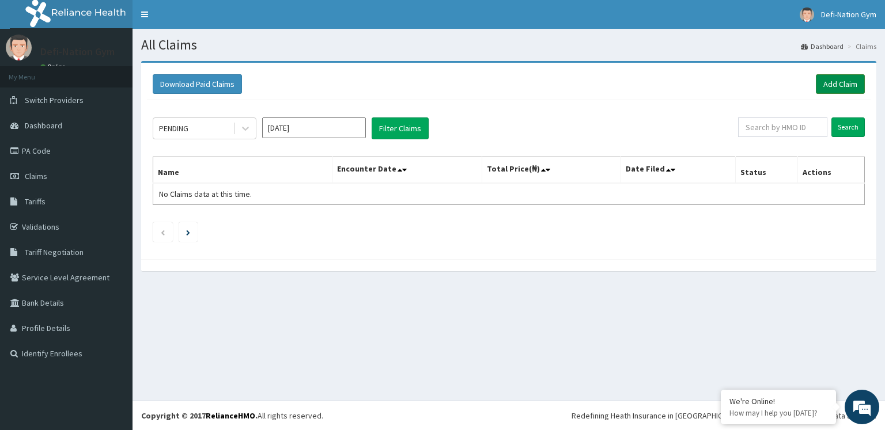
click at [861, 80] on link "Add Claim" at bounding box center [840, 84] width 49 height 20
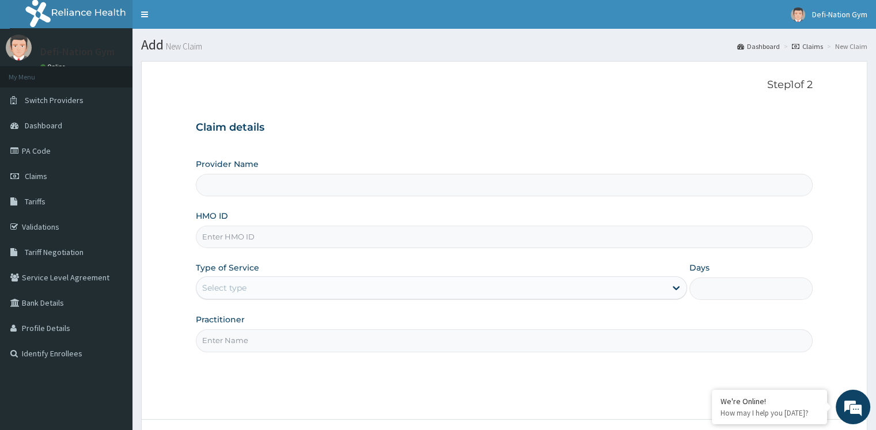
type input "Defi-Nation Gym"
type input "1"
click at [267, 237] on input "HMO ID" at bounding box center [504, 237] width 617 height 22
type input "CMG/10029/A"
click at [293, 293] on div "Outpatient" at bounding box center [442, 288] width 492 height 23
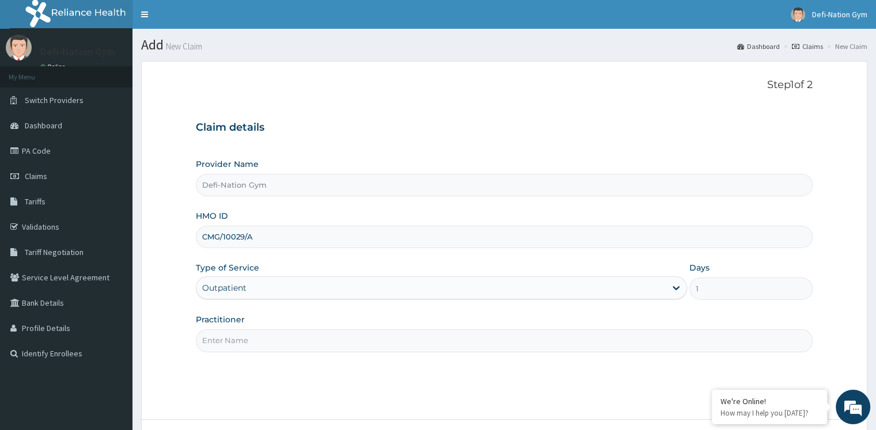
click at [324, 347] on input "Practitioner" at bounding box center [504, 341] width 617 height 22
type input "Defi-Nation Gym"
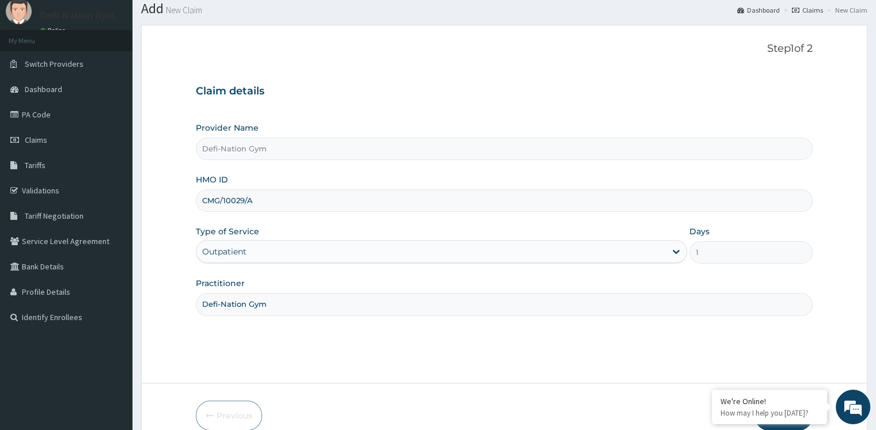
scroll to position [92, 0]
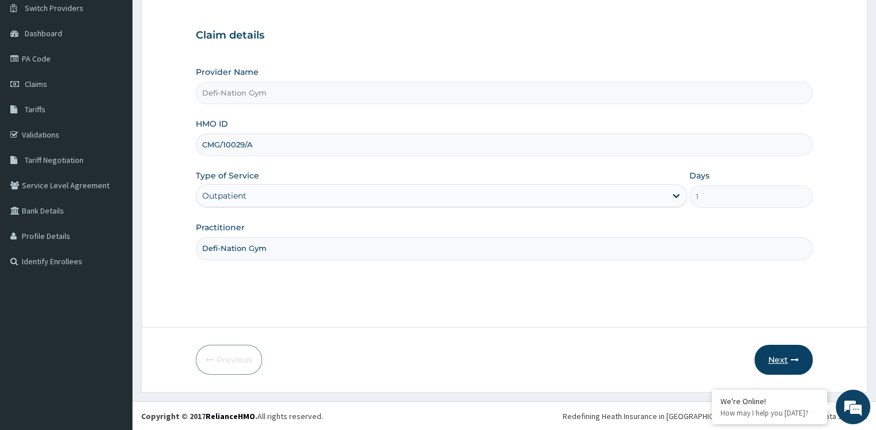
click at [784, 363] on button "Next" at bounding box center [784, 360] width 58 height 30
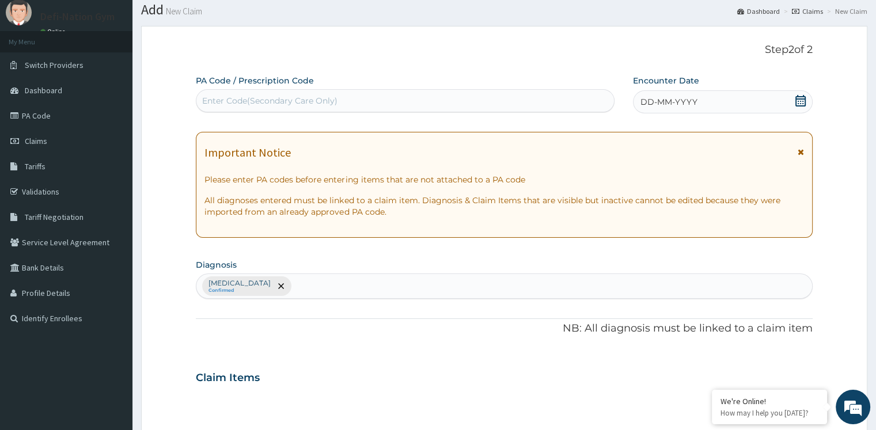
scroll to position [0, 0]
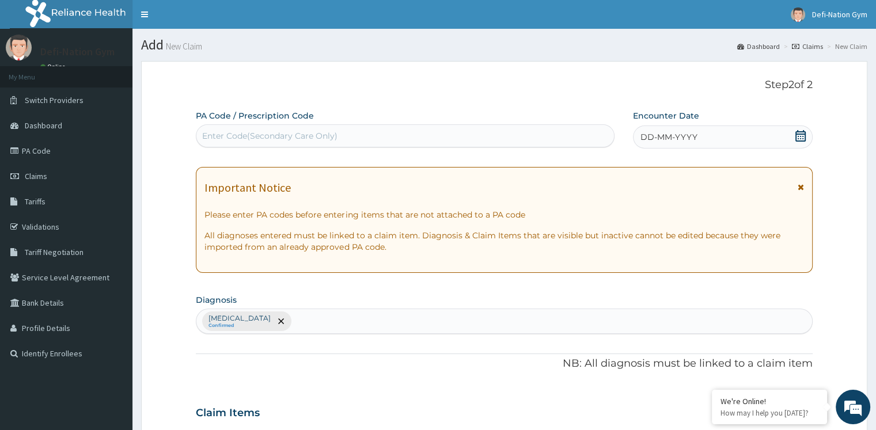
click at [801, 134] on icon at bounding box center [801, 136] width 12 height 12
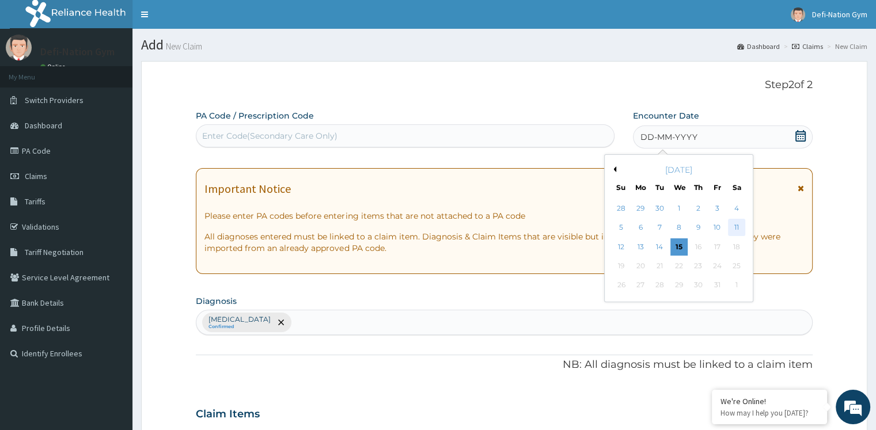
click at [739, 229] on div "11" at bounding box center [736, 228] width 17 height 17
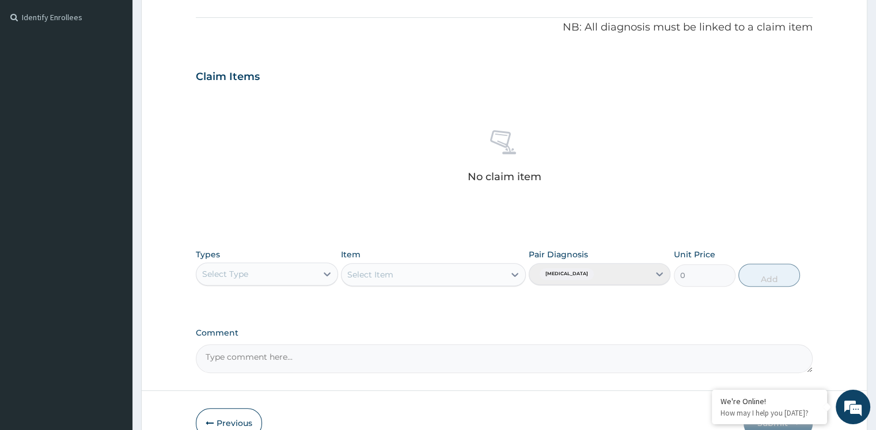
scroll to position [399, 0]
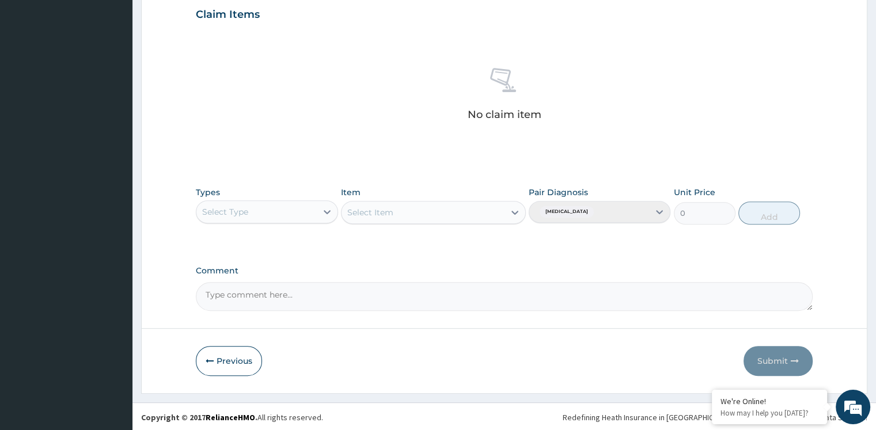
click at [307, 213] on div "Select Type" at bounding box center [256, 212] width 120 height 18
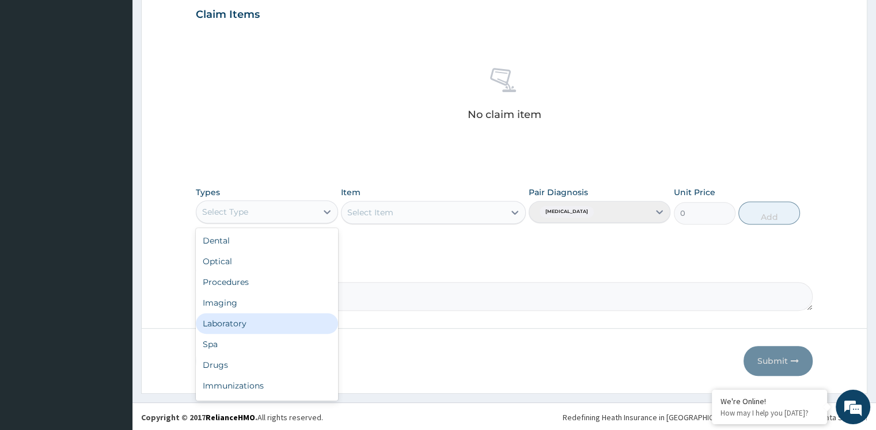
scroll to position [39, 0]
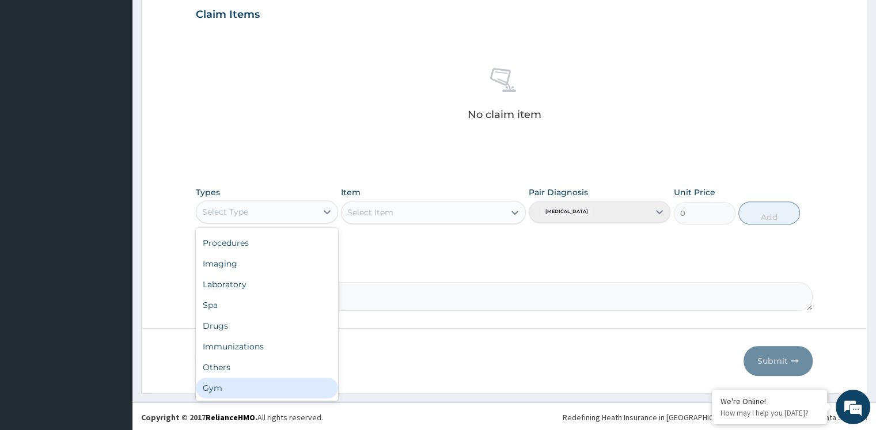
click at [239, 388] on div "Gym" at bounding box center [267, 388] width 142 height 21
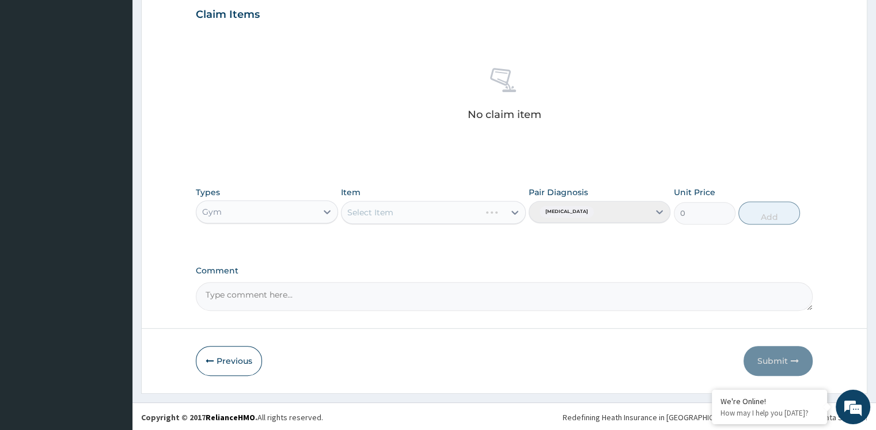
click at [399, 221] on div "Select Item" at bounding box center [433, 212] width 185 height 23
click at [396, 235] on div "GYM" at bounding box center [433, 241] width 185 height 21
click at [766, 217] on button "Add" at bounding box center [770, 213] width 62 height 23
type input "0"
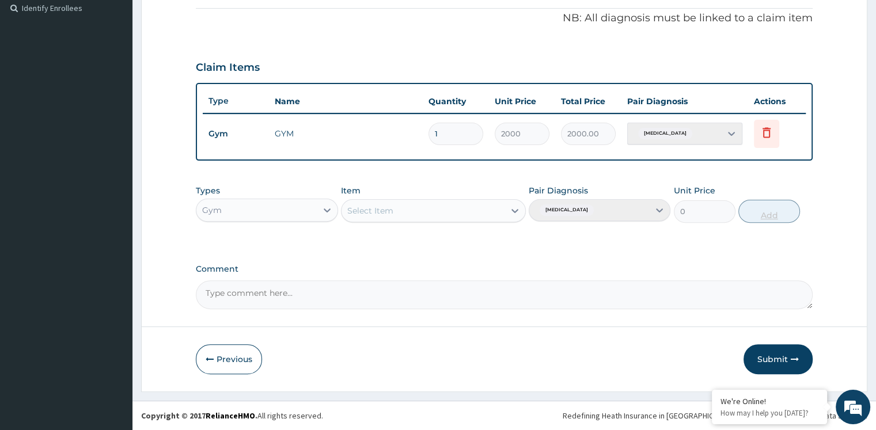
scroll to position [343, 0]
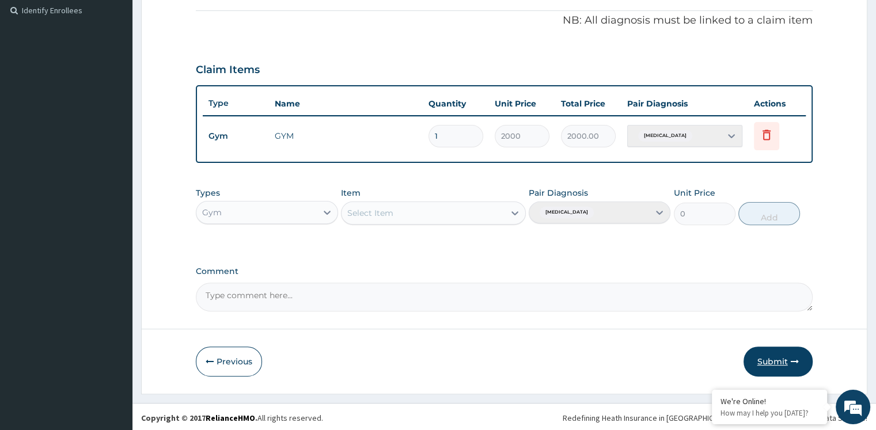
click at [774, 360] on button "Submit" at bounding box center [778, 362] width 69 height 30
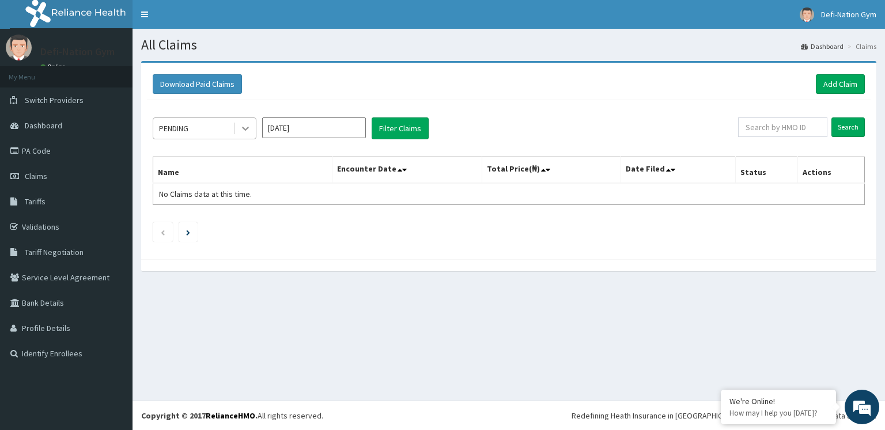
click at [235, 134] on div at bounding box center [245, 128] width 21 height 21
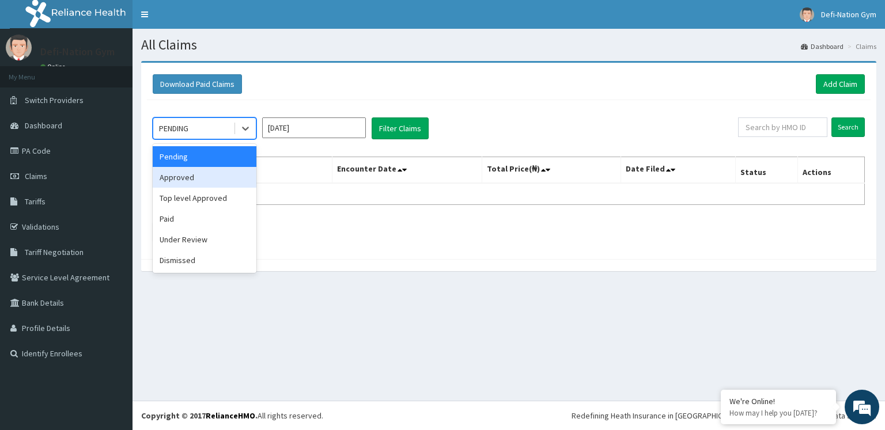
click at [207, 169] on div "Approved" at bounding box center [205, 177] width 104 height 21
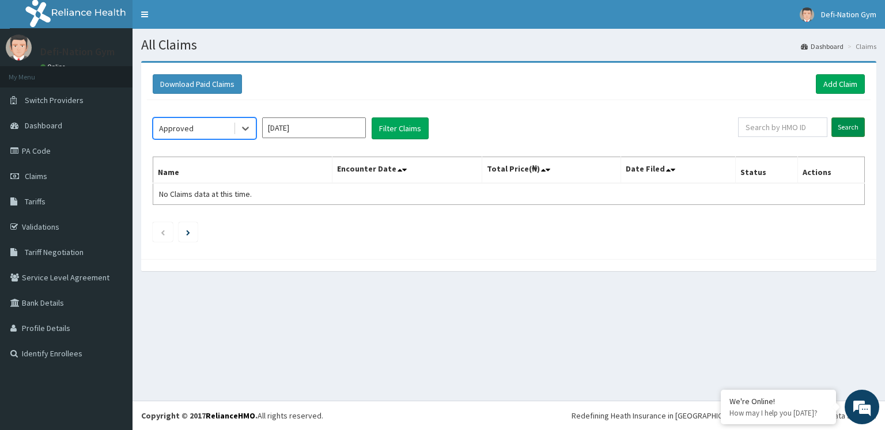
click at [854, 124] on input "Search" at bounding box center [847, 128] width 33 height 20
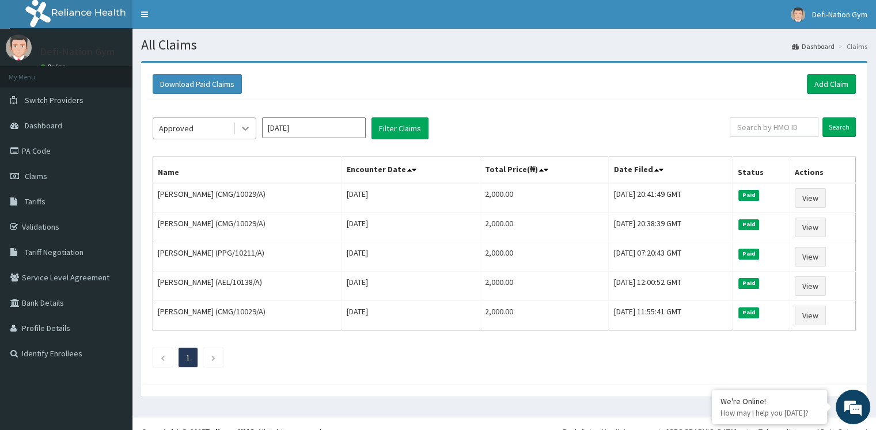
click at [242, 127] on icon at bounding box center [245, 129] width 7 height 4
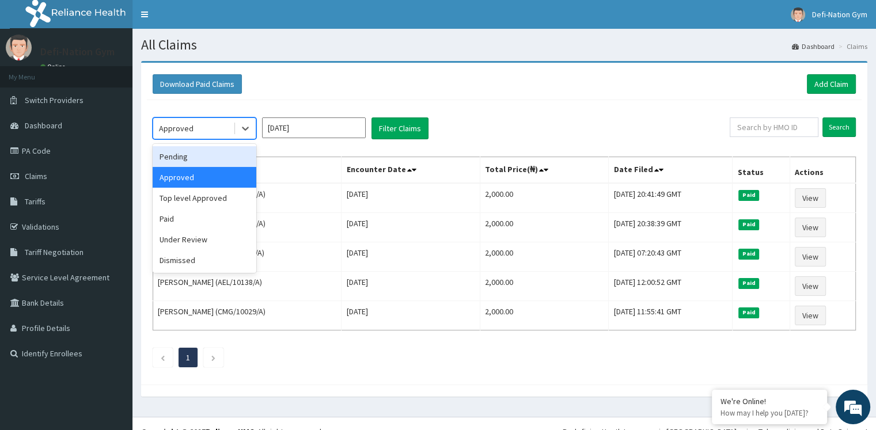
click at [206, 154] on div "Pending" at bounding box center [205, 156] width 104 height 21
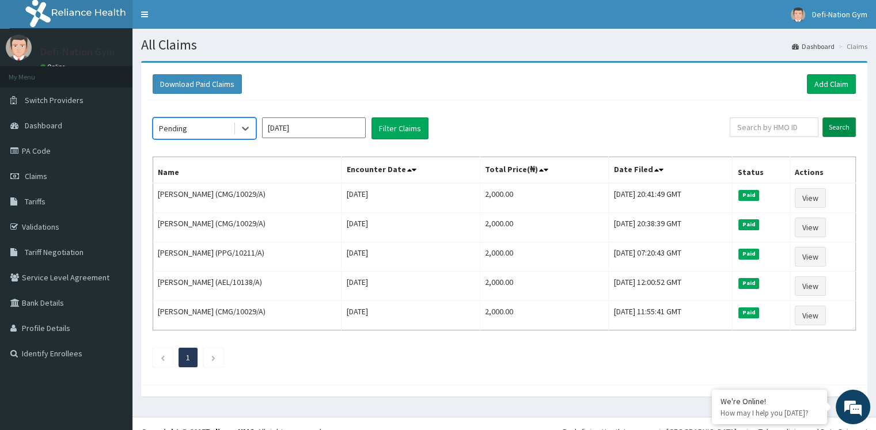
click at [837, 131] on input "Search" at bounding box center [839, 128] width 33 height 20
click at [244, 127] on icon at bounding box center [246, 129] width 12 height 12
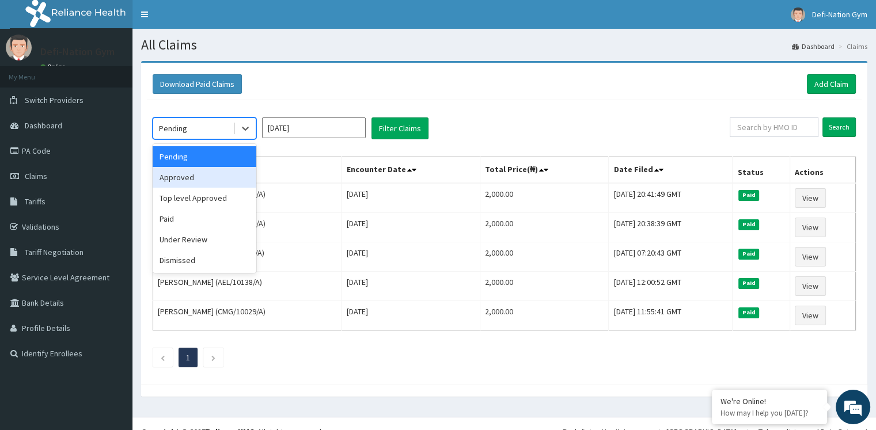
click at [197, 178] on div "Approved" at bounding box center [205, 177] width 104 height 21
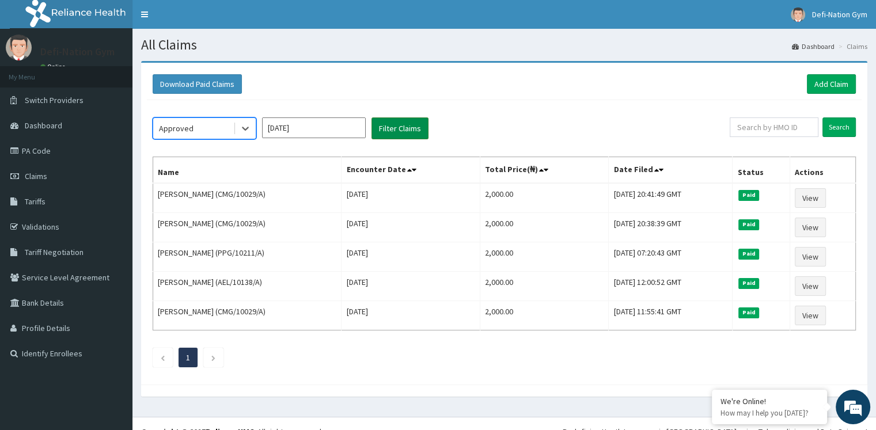
click at [415, 129] on button "Filter Claims" at bounding box center [400, 129] width 57 height 22
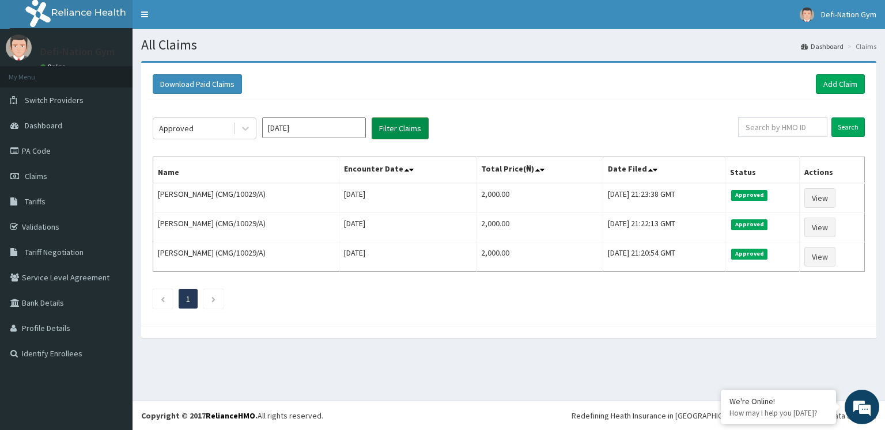
click at [415, 129] on button "Filter Claims" at bounding box center [400, 129] width 57 height 22
click at [836, 86] on link "Add Claim" at bounding box center [840, 84] width 49 height 20
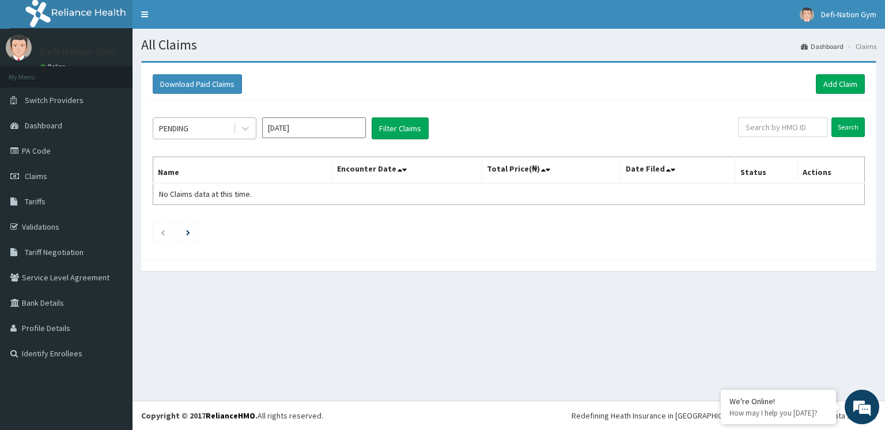
click at [201, 130] on div "PENDING" at bounding box center [193, 128] width 80 height 18
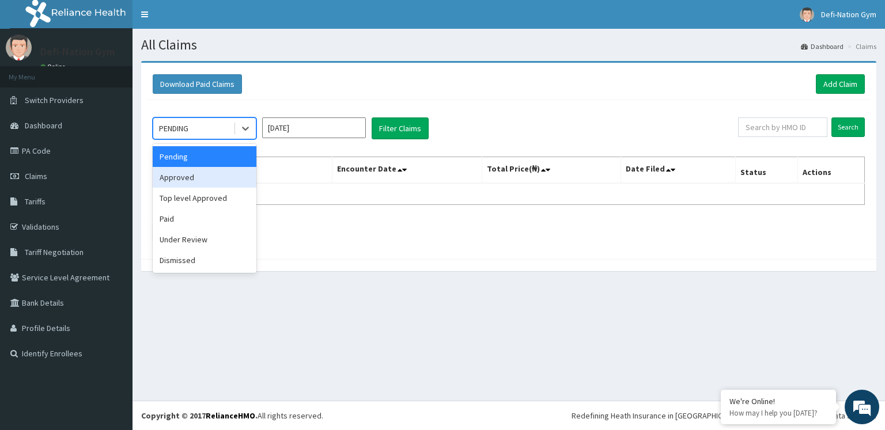
click at [169, 179] on div "Approved" at bounding box center [205, 177] width 104 height 21
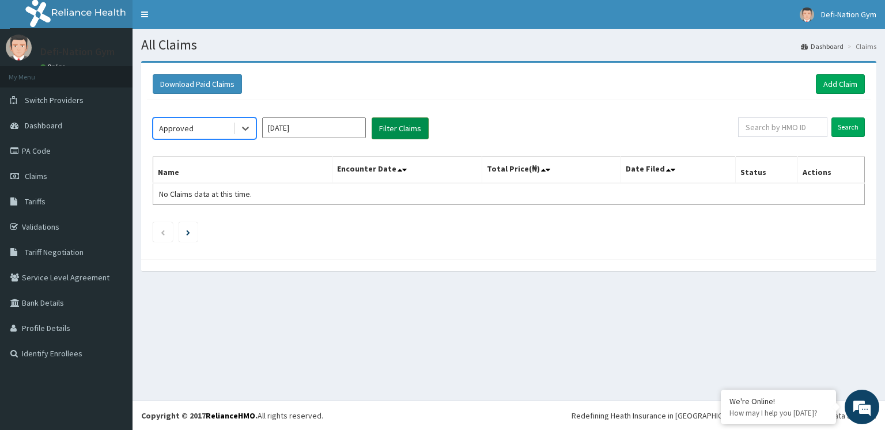
click at [398, 137] on button "Filter Claims" at bounding box center [400, 129] width 57 height 22
click at [413, 131] on button "Filter Claims" at bounding box center [400, 129] width 57 height 22
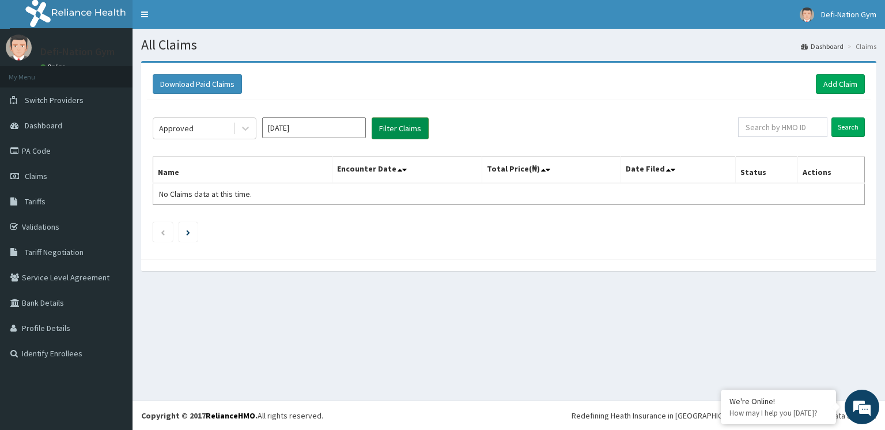
click at [413, 131] on button "Filter Claims" at bounding box center [400, 129] width 57 height 22
